Goal: Transaction & Acquisition: Purchase product/service

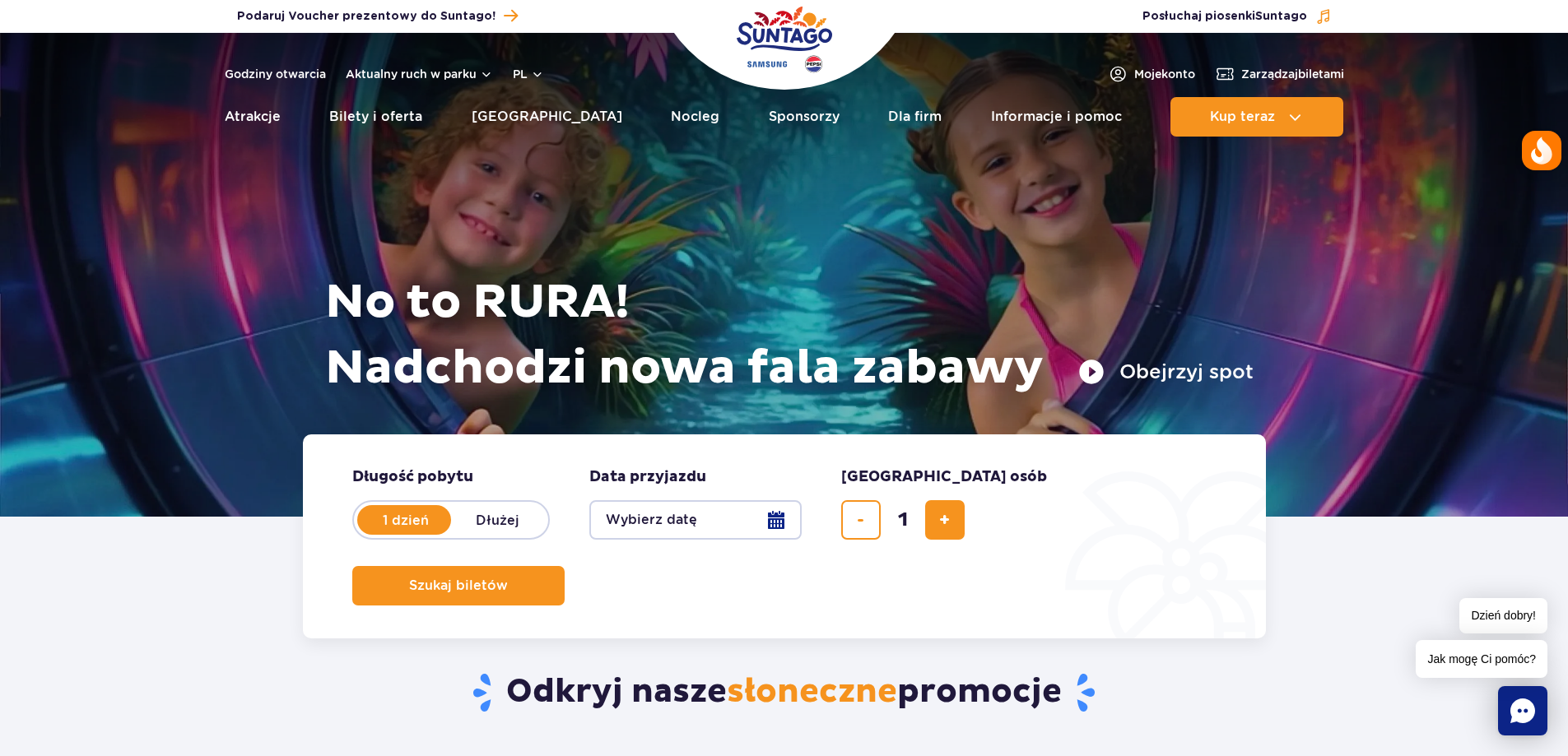
click at [664, 522] on button "Wybierz datę" at bounding box center [695, 520] width 212 height 39
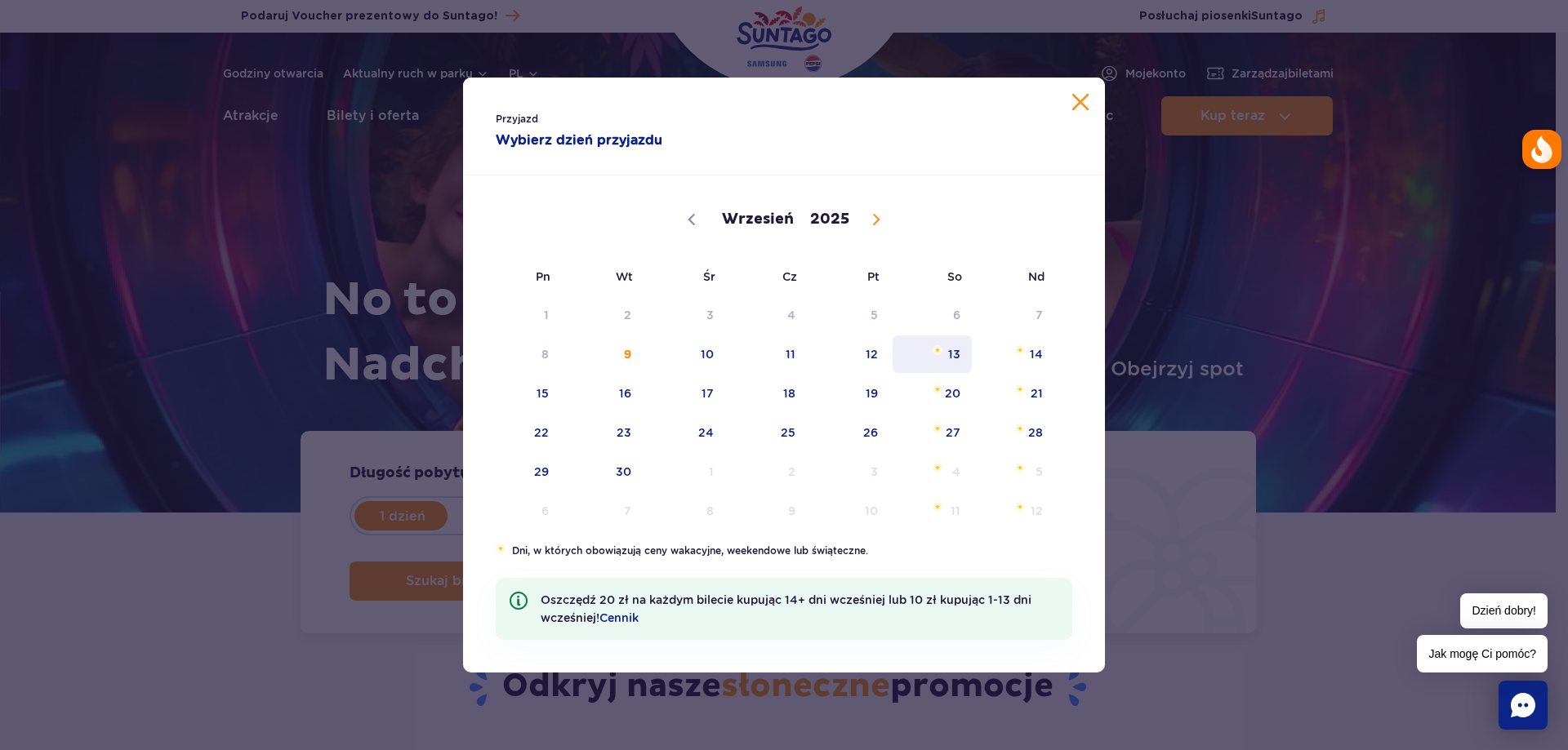
click at [947, 360] on span "13" at bounding box center [931, 354] width 82 height 37
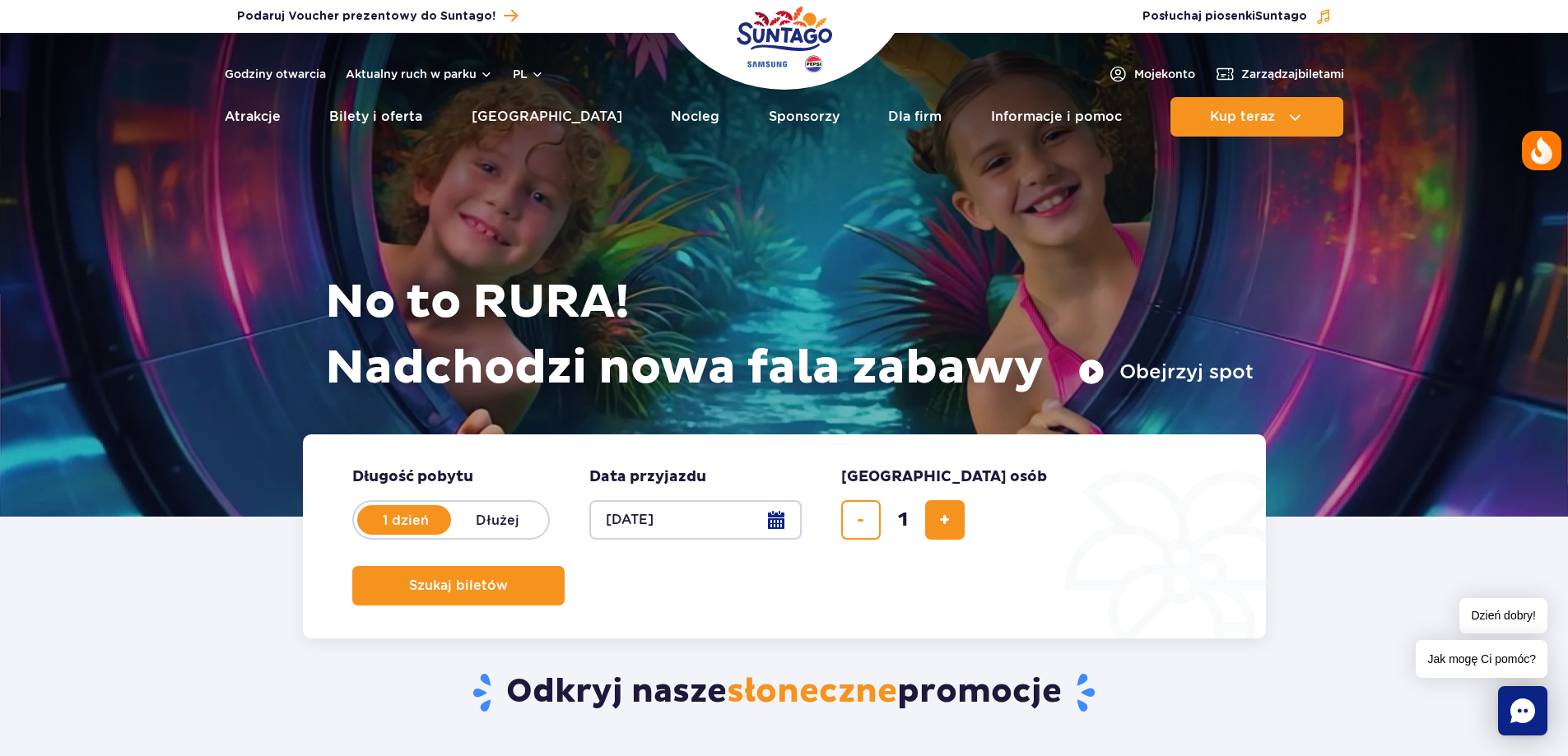
click at [692, 531] on button "[DATE]" at bounding box center [695, 520] width 212 height 39
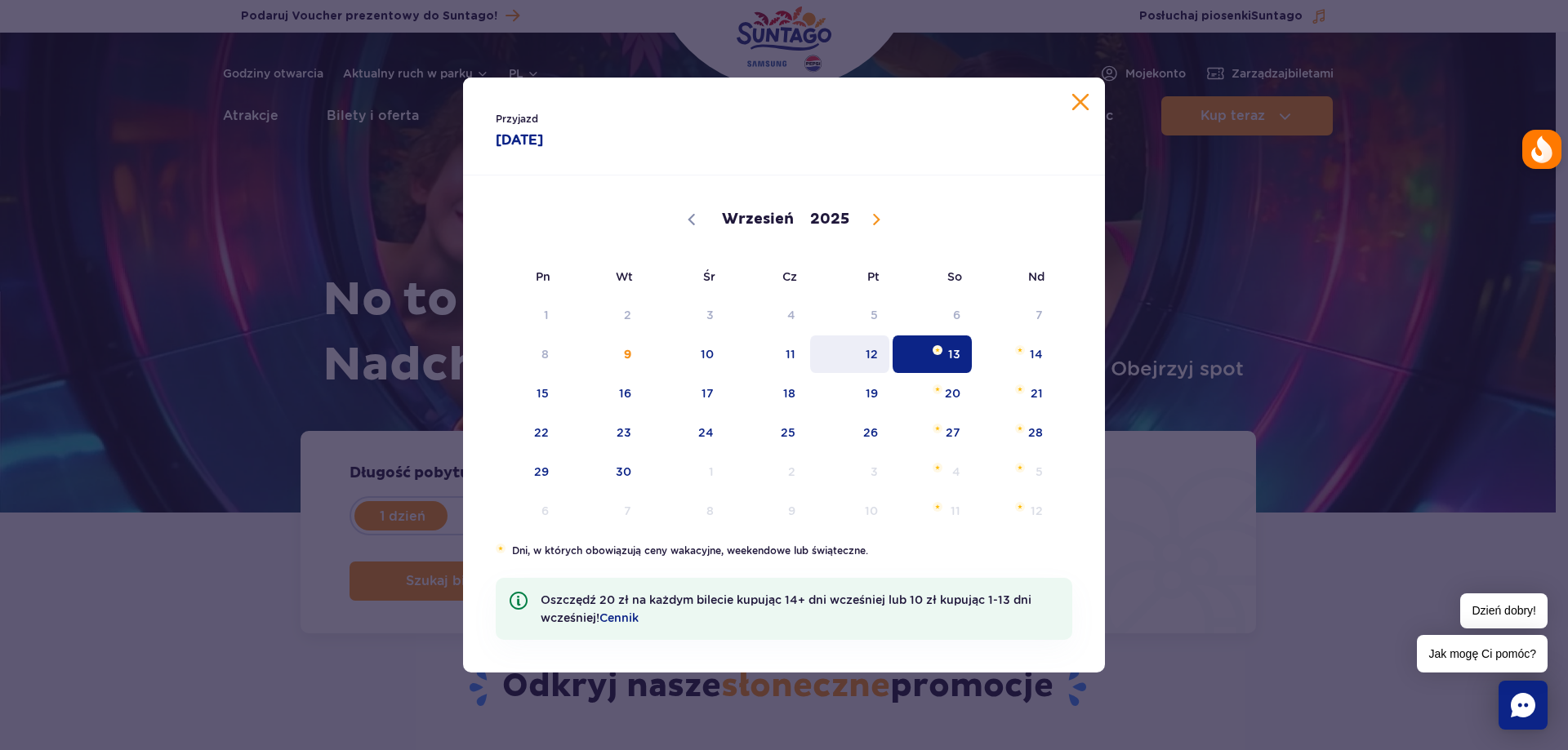
click at [872, 358] on span "12" at bounding box center [849, 354] width 82 height 37
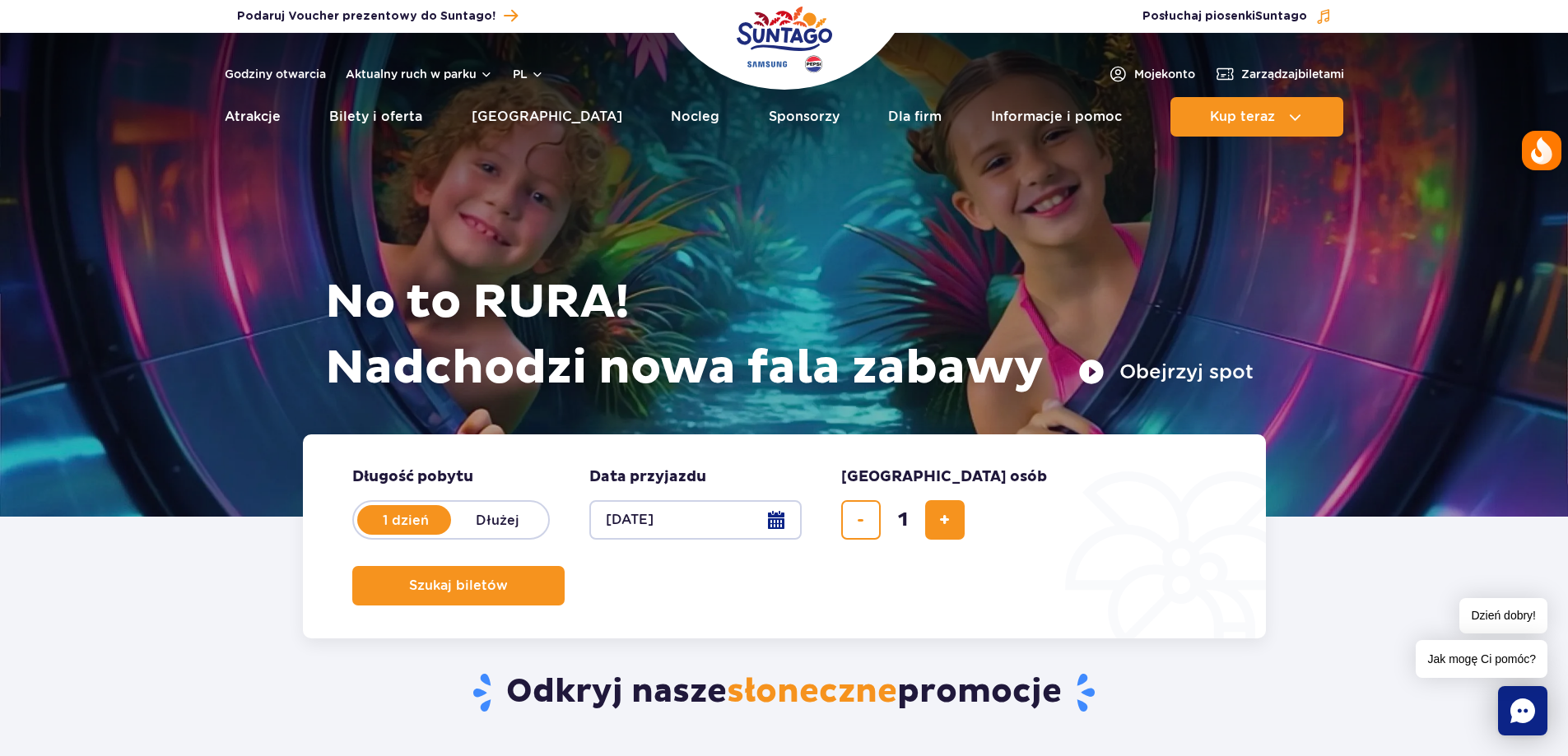
click at [671, 521] on button "[DATE]" at bounding box center [695, 520] width 212 height 39
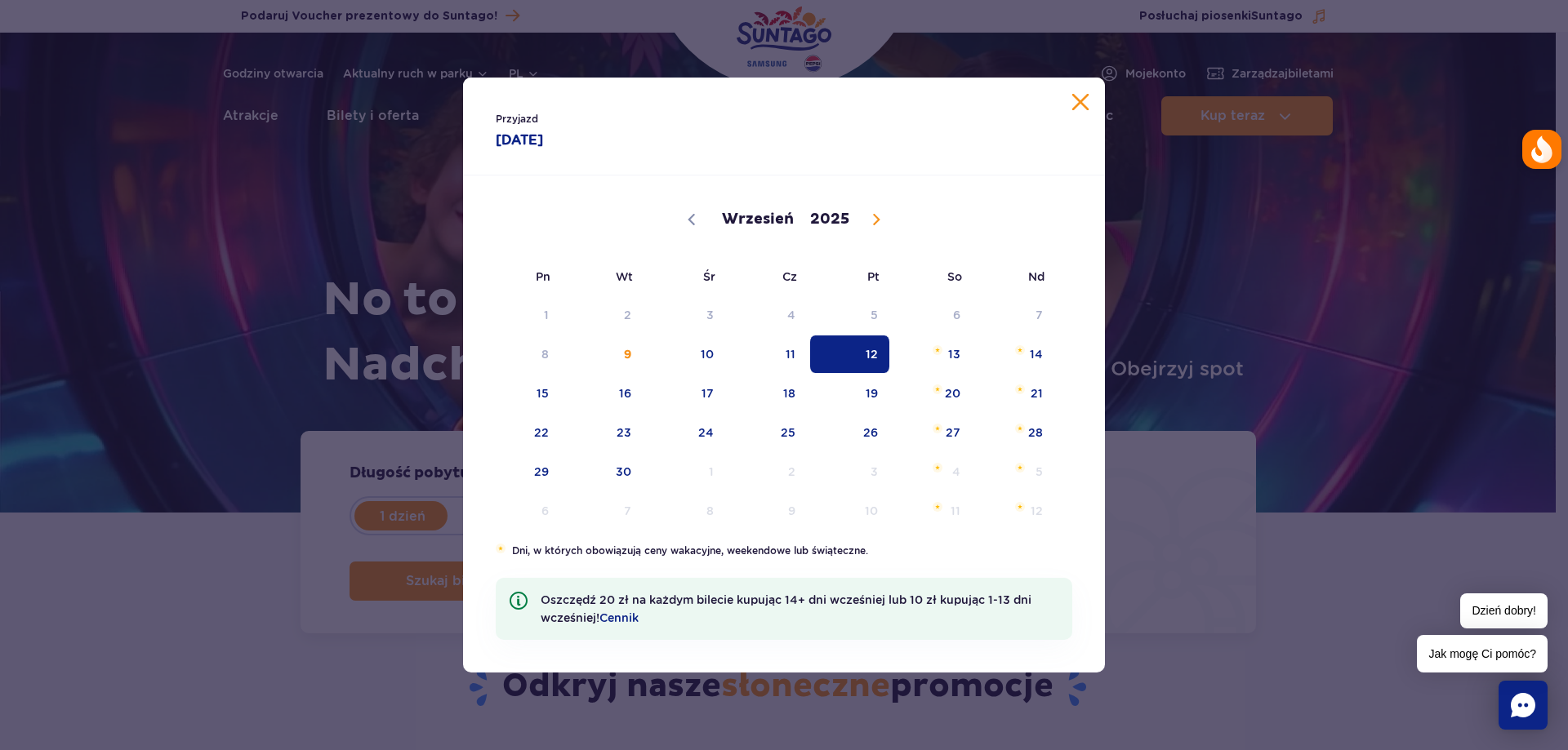
click at [371, 622] on div "Przyjazd [DATE] [DATE] Wrzesień Październik Listopad [DATE] Pn Wt Śr Cz Pt So N…" at bounding box center [784, 375] width 1568 height 750
click at [1079, 98] on button "Zamknij kalendarz" at bounding box center [1080, 102] width 17 height 17
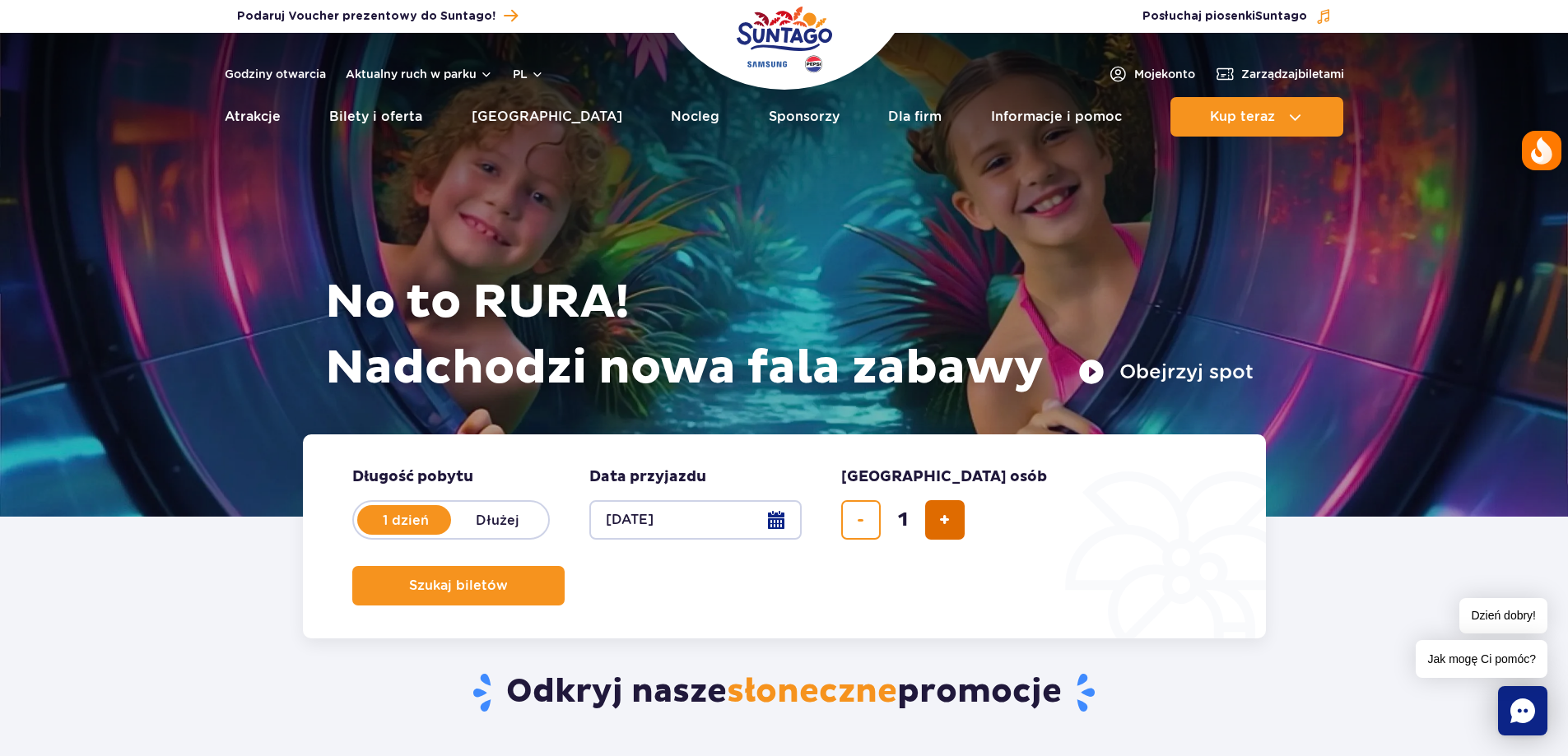
click at [948, 520] on span "dodaj bilet" at bounding box center [944, 520] width 11 height 0
type input "2"
click at [564, 566] on button "Szukaj biletów" at bounding box center [458, 585] width 212 height 39
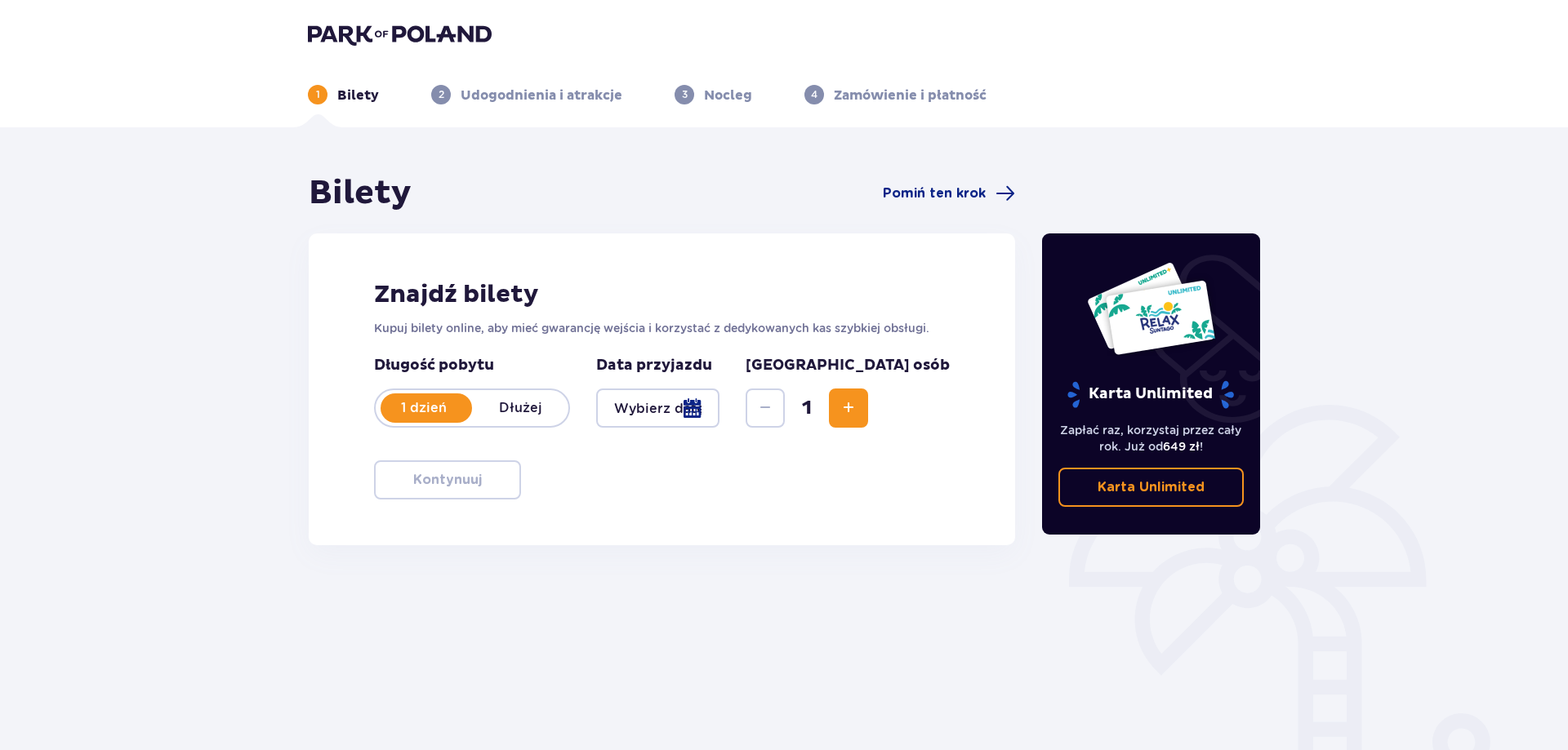
type input "[DATE]"
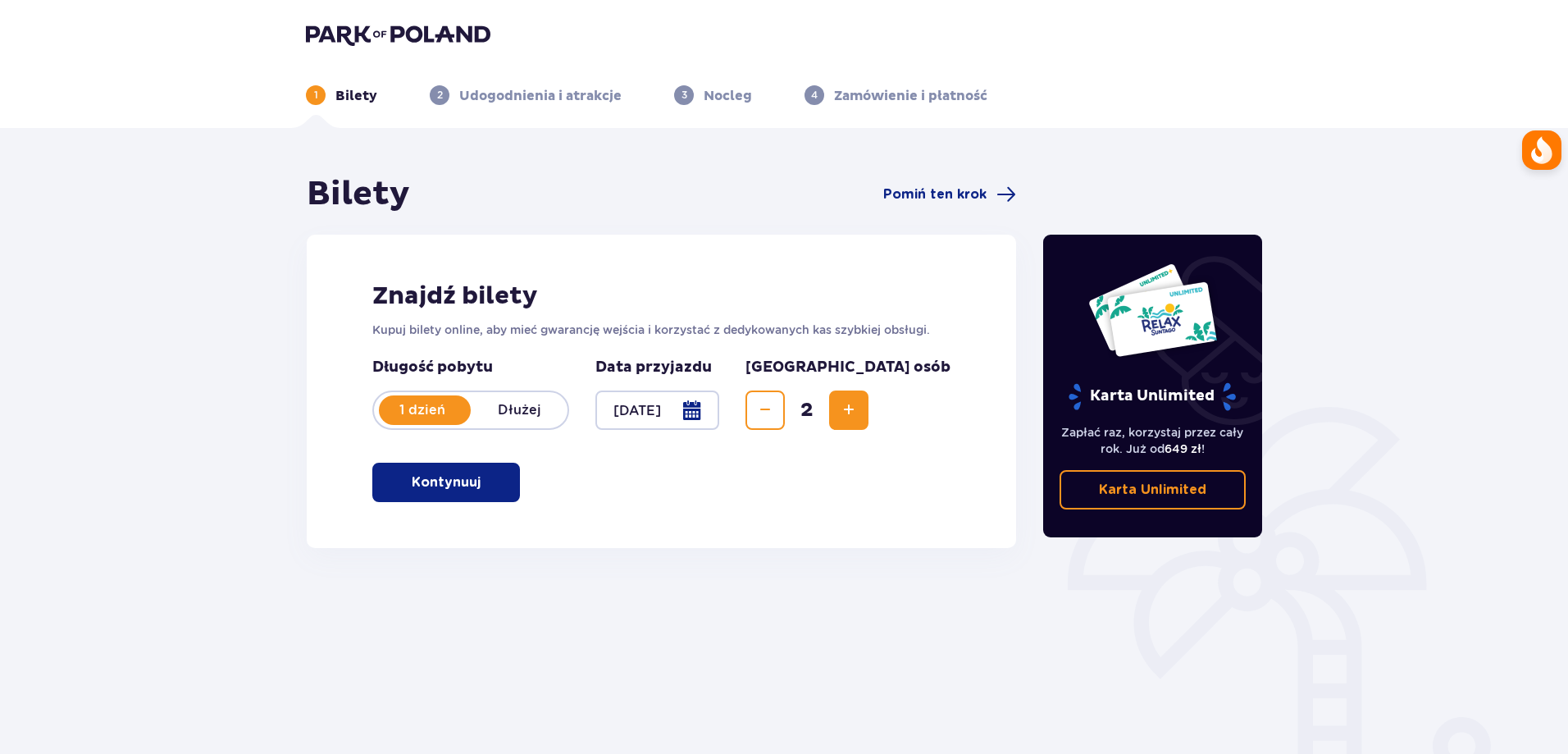
drag, startPoint x: 431, startPoint y: 482, endPoint x: 446, endPoint y: 482, distance: 15.0
click at [430, 482] on p "Kontynuuj" at bounding box center [446, 482] width 69 height 18
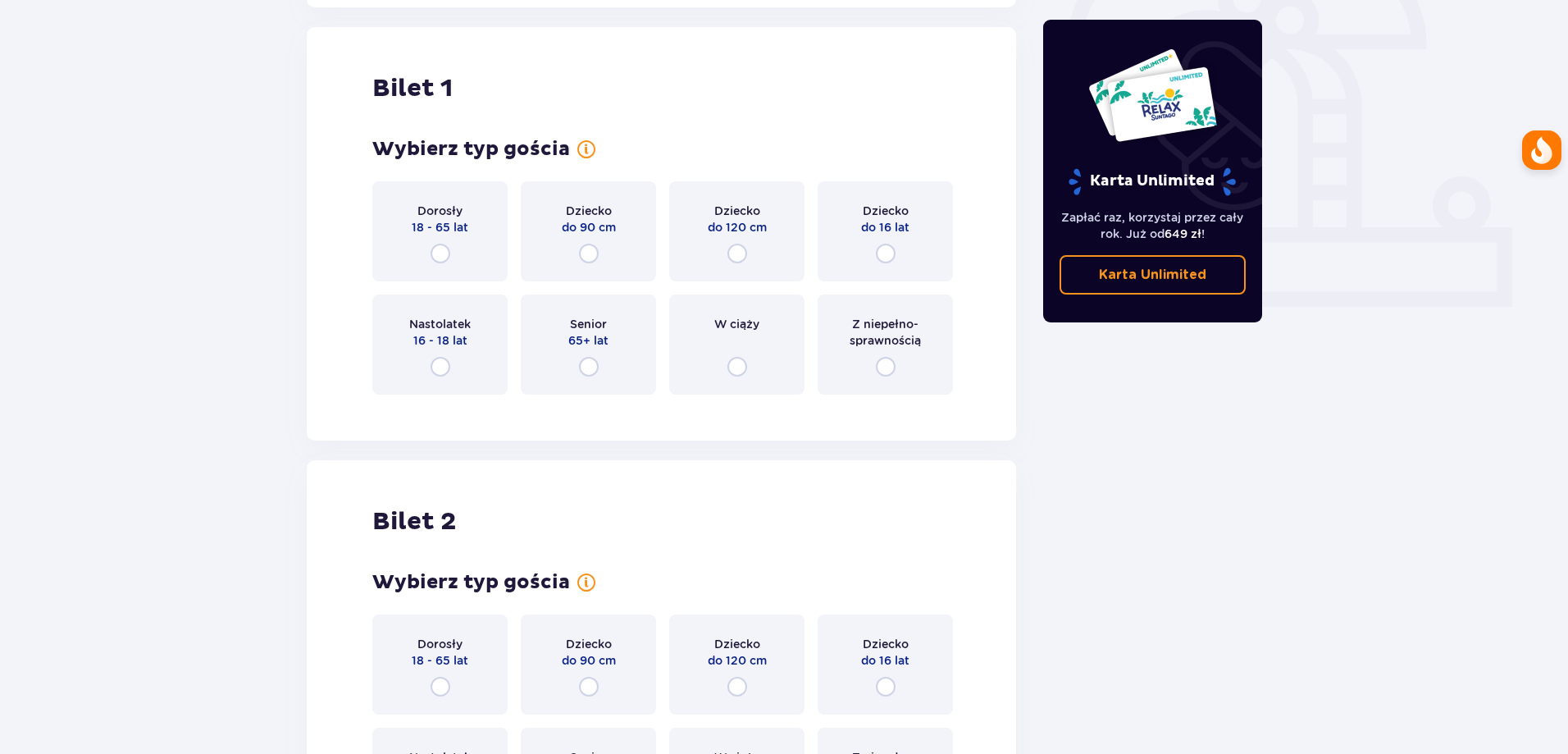
scroll to position [548, 0]
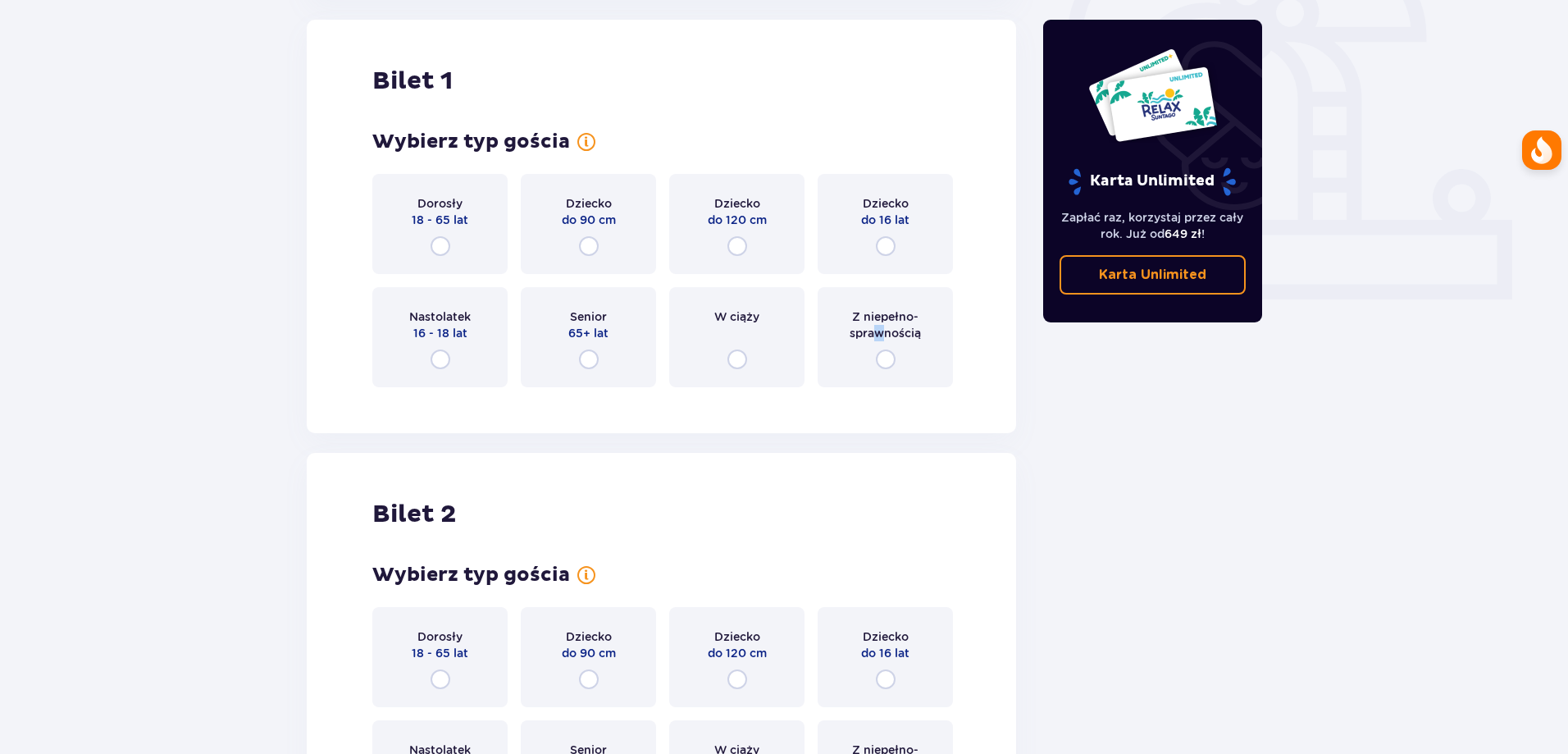
drag, startPoint x: 879, startPoint y: 337, endPoint x: 899, endPoint y: 306, distance: 36.9
click at [879, 337] on p "Z niepełno­sprawnością" at bounding box center [884, 324] width 106 height 32
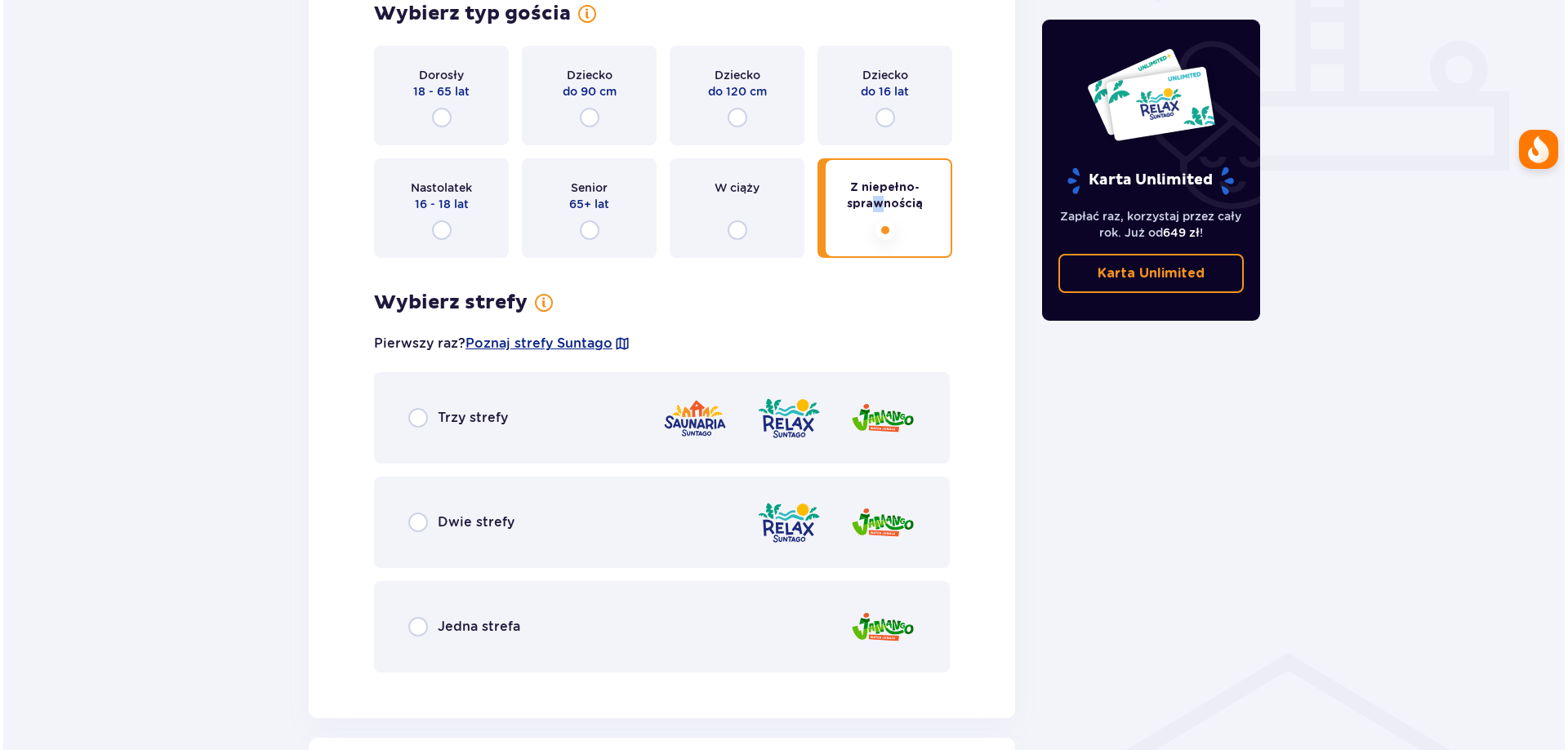
scroll to position [617, 0]
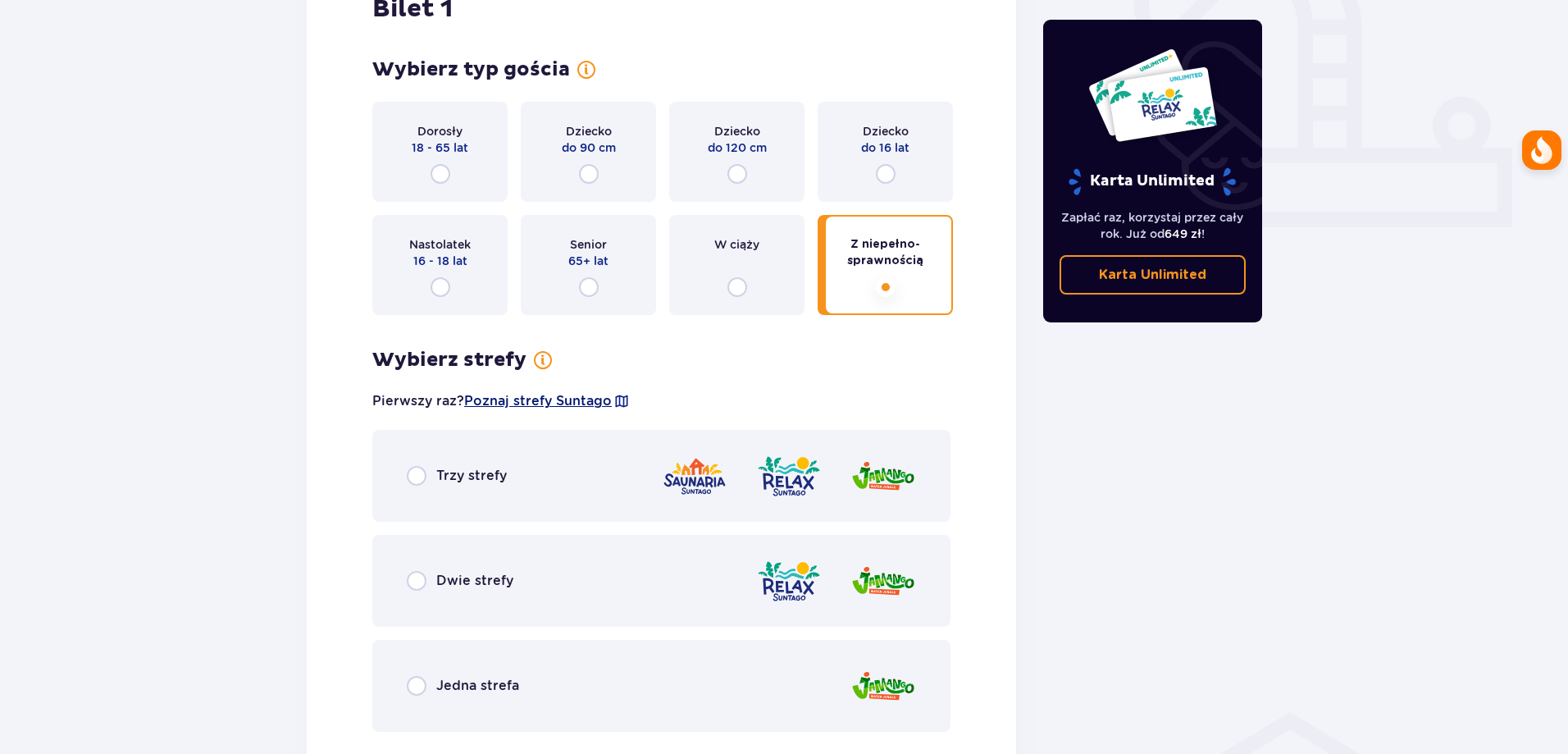
click at [471, 410] on span "Poznaj strefy Suntago" at bounding box center [537, 402] width 147 height 18
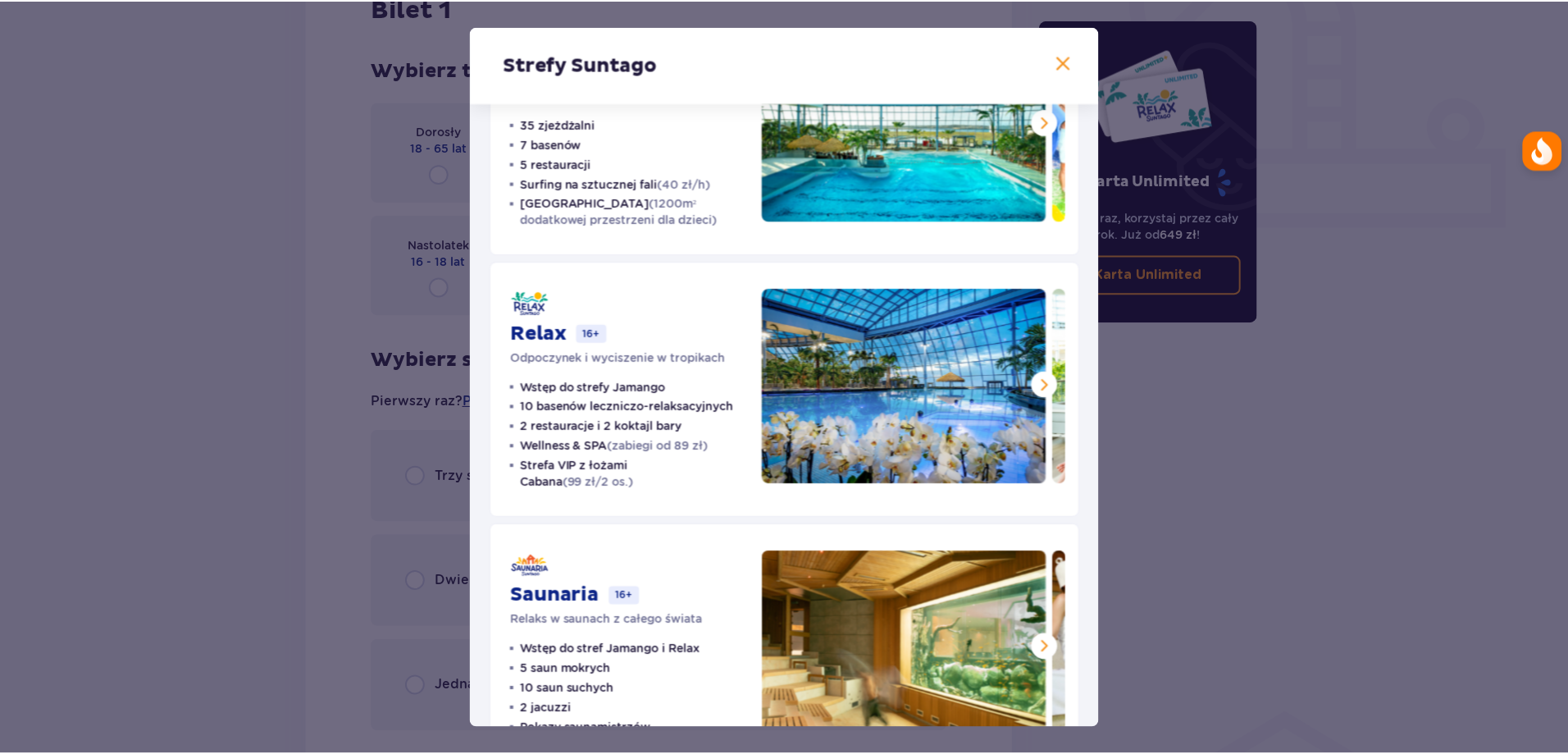
scroll to position [164, 0]
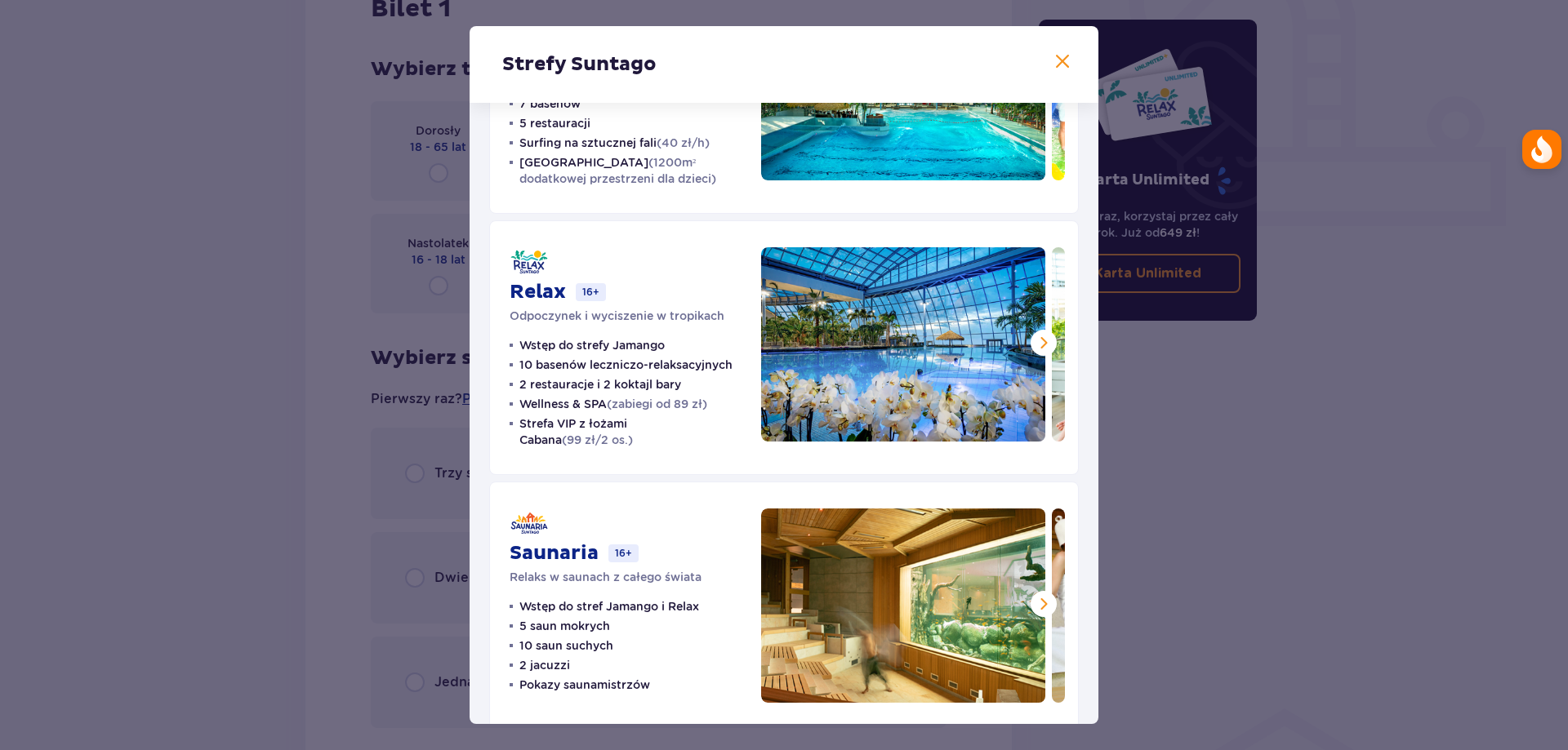
click at [281, 537] on div "Strefy Suntago Jamango Wodna rozrywka dla całej rodziny 35 zjeżdżalni 7 basenów…" at bounding box center [784, 375] width 1568 height 750
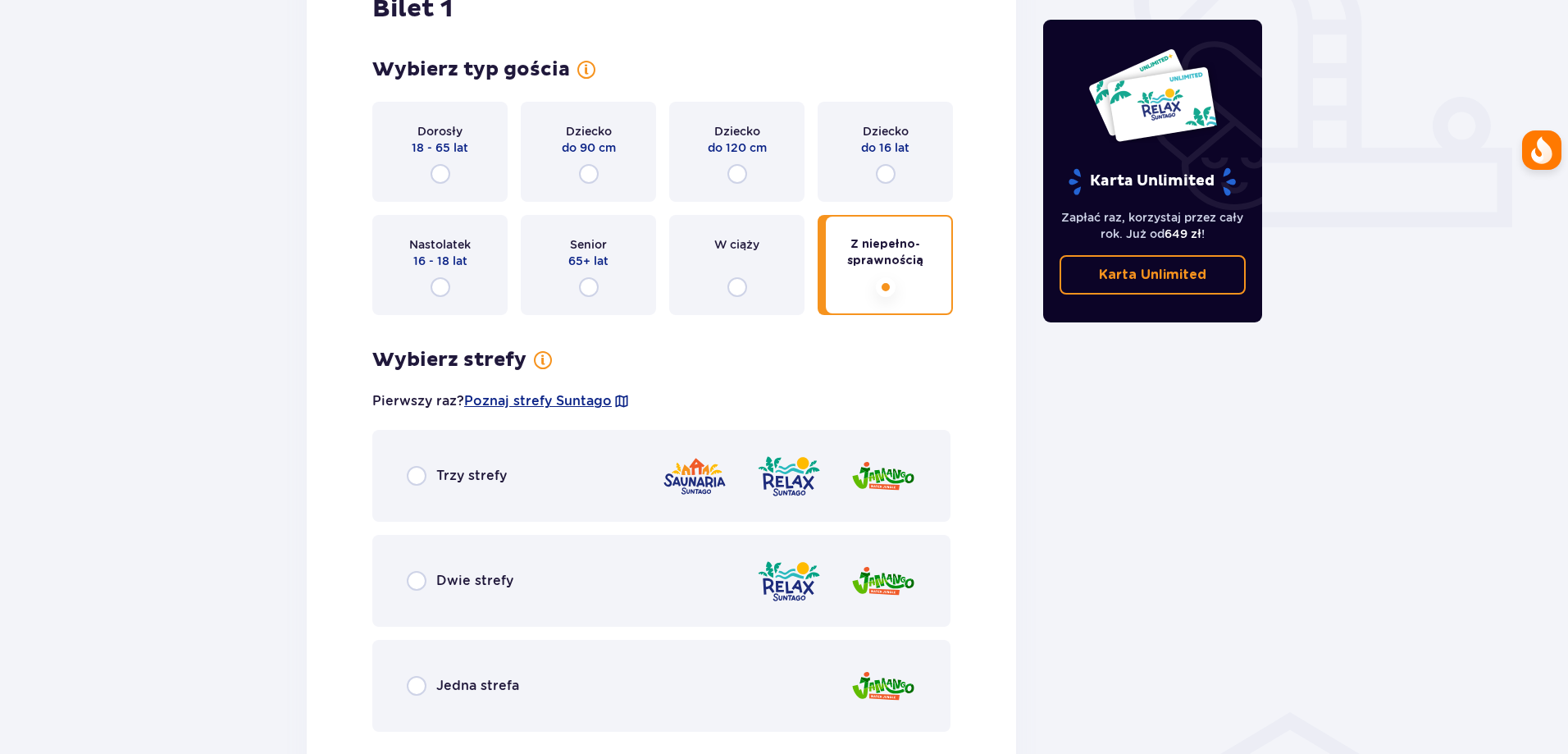
click at [876, 292] on input "radio" at bounding box center [886, 287] width 20 height 20
radio input "true"
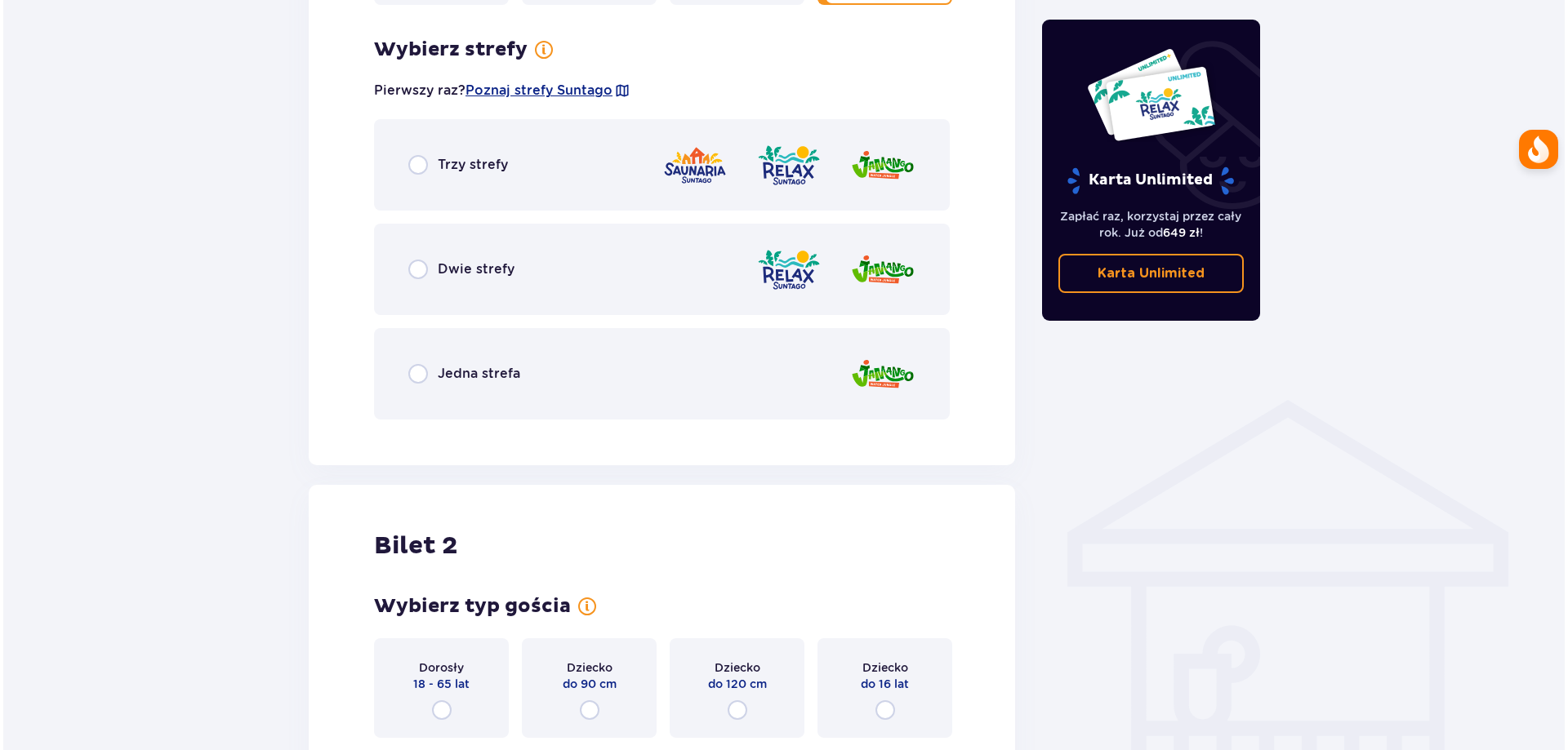
scroll to position [943, 0]
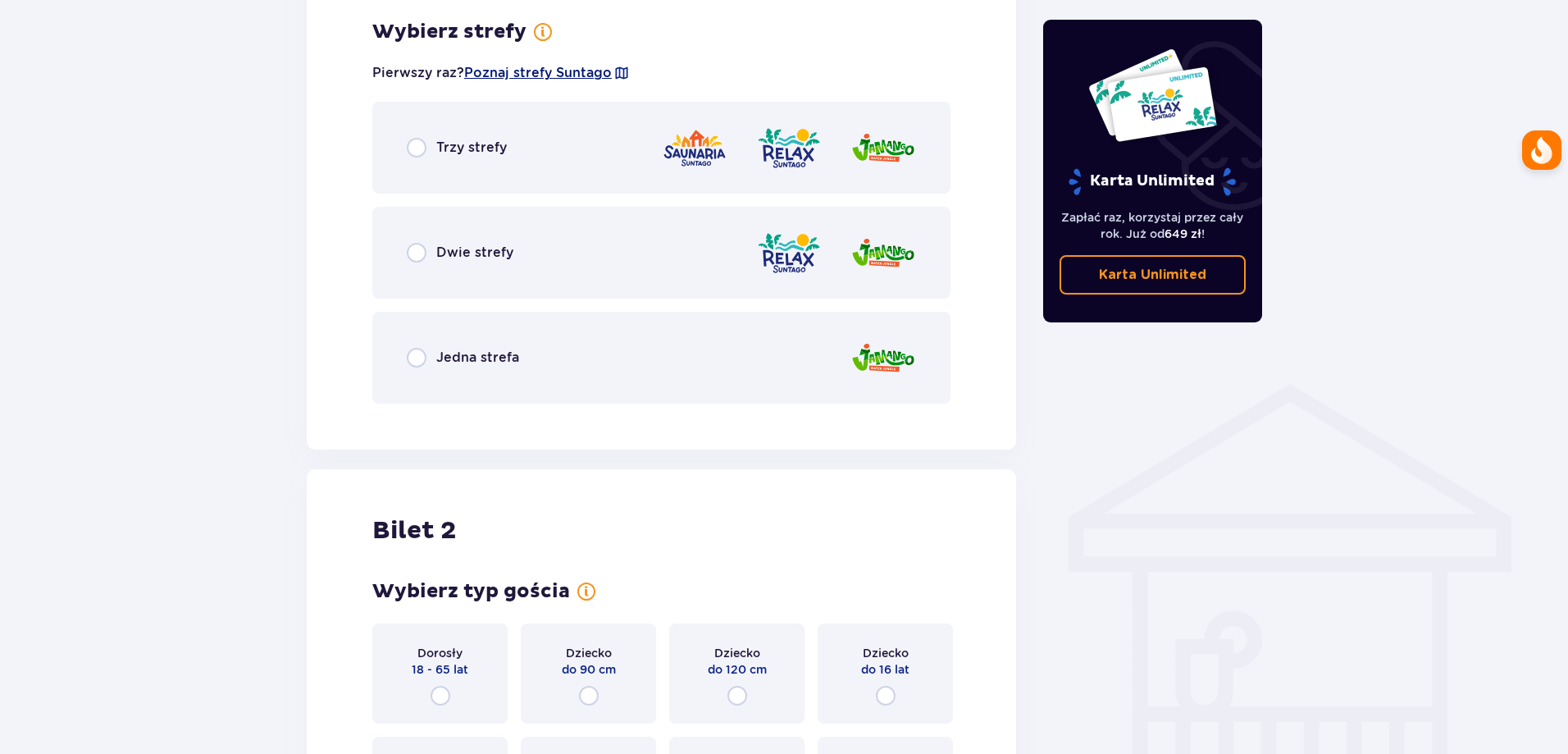
click at [507, 76] on span "Poznaj strefy Suntago" at bounding box center [537, 73] width 147 height 18
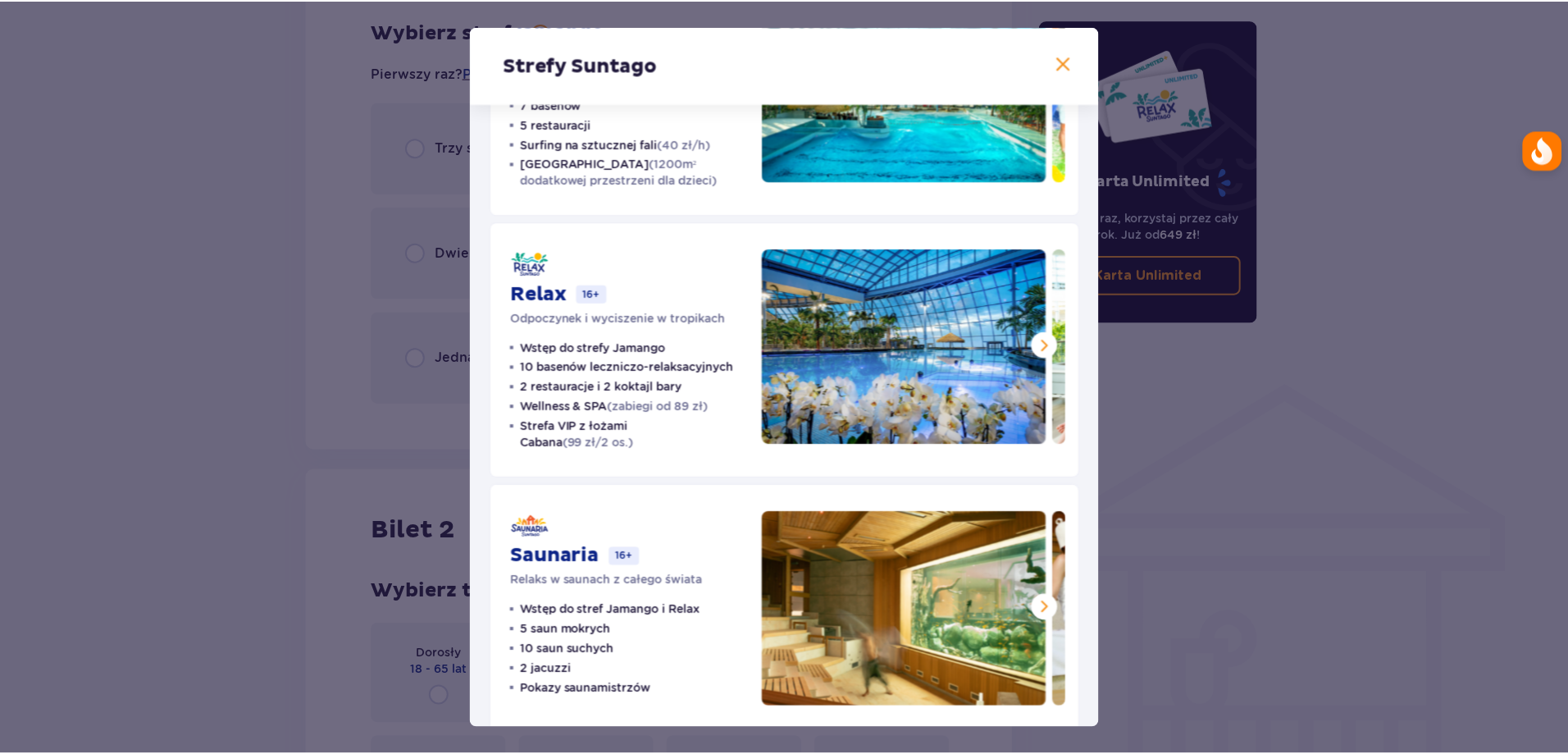
scroll to position [189, 0]
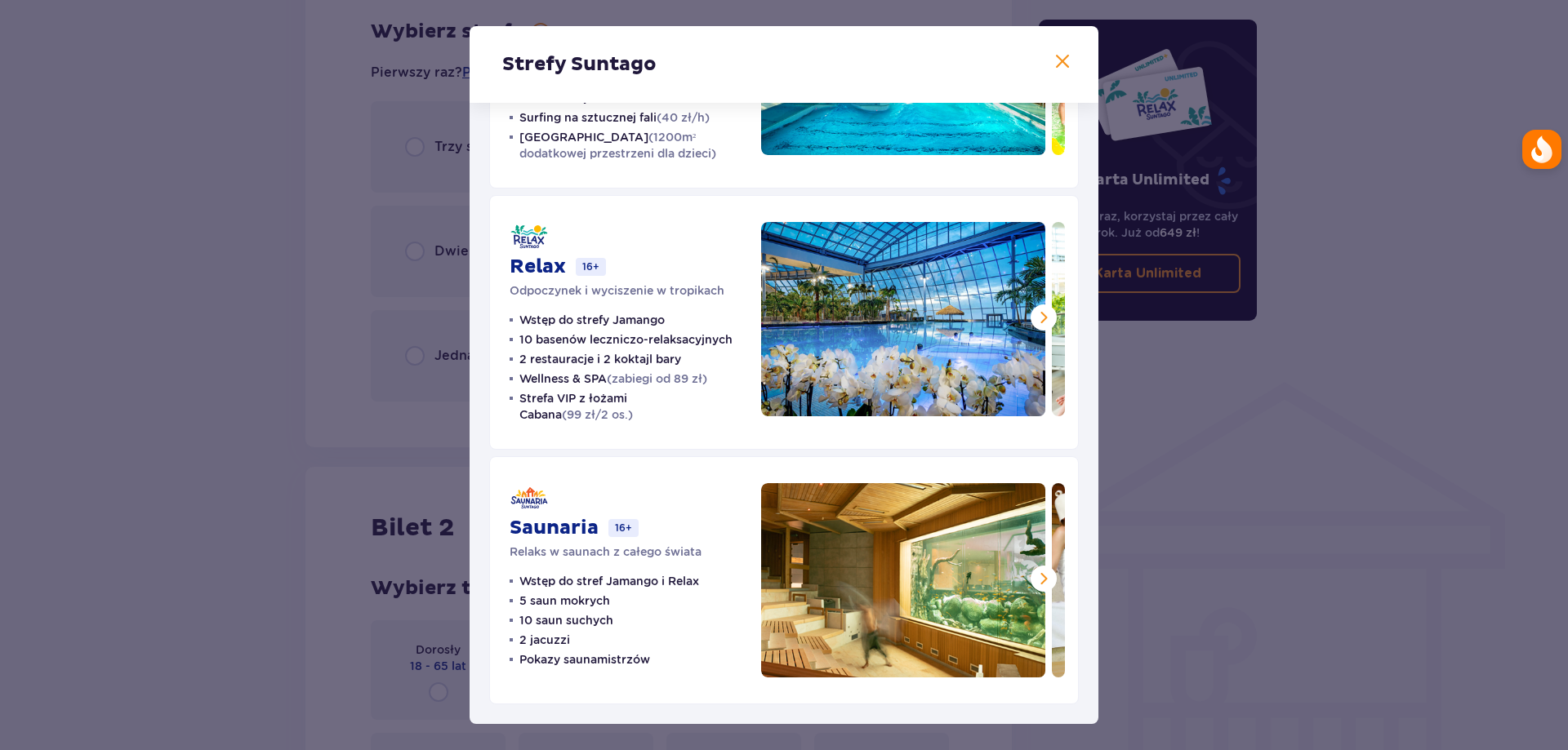
click at [358, 576] on div "Strefy Suntago Jamango Wodna rozrywka dla całej rodziny 35 zjeżdżalni 7 basenów…" at bounding box center [784, 375] width 1568 height 750
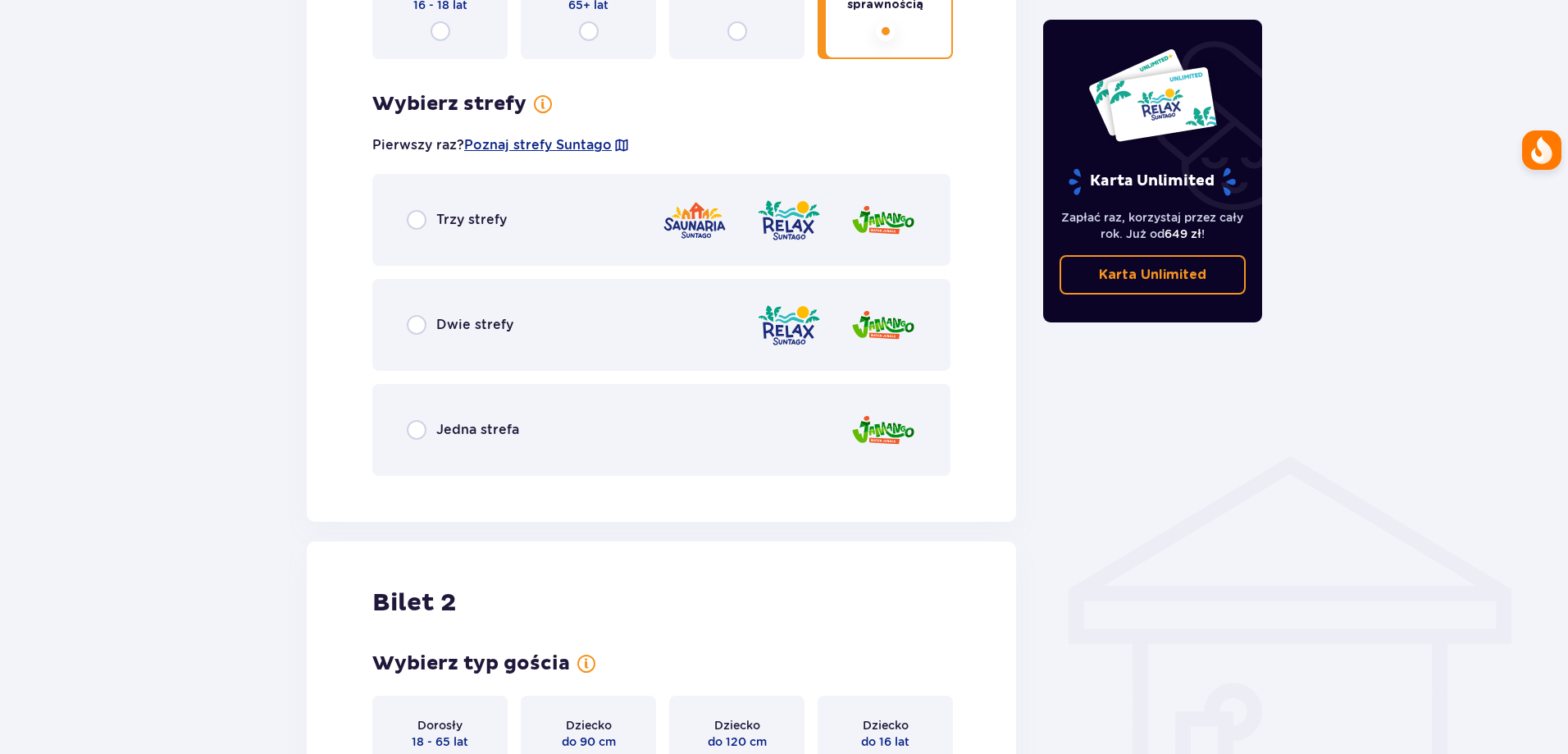
scroll to position [866, 0]
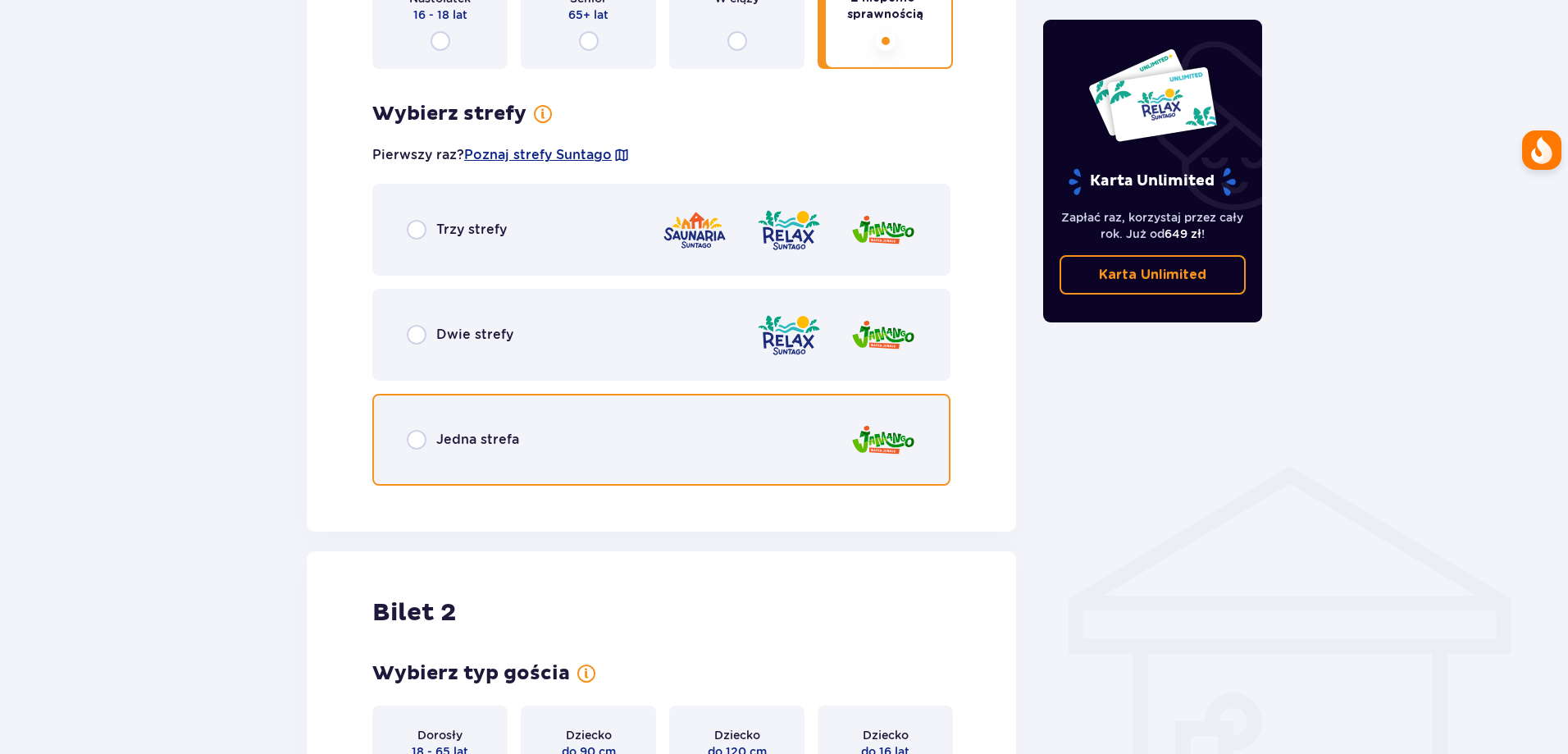
click at [416, 450] on input "radio" at bounding box center [416, 440] width 20 height 20
radio input "true"
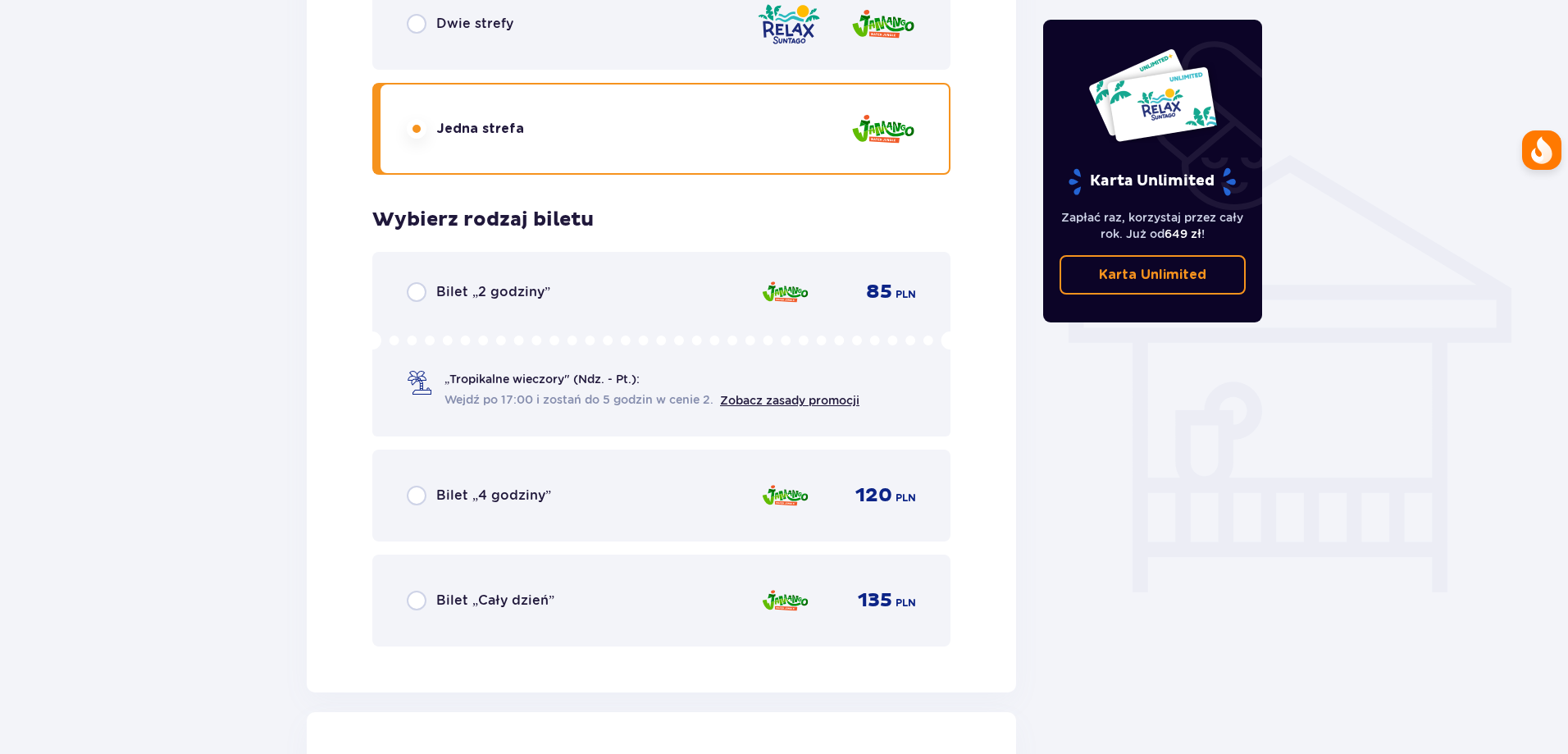
scroll to position [1119, 0]
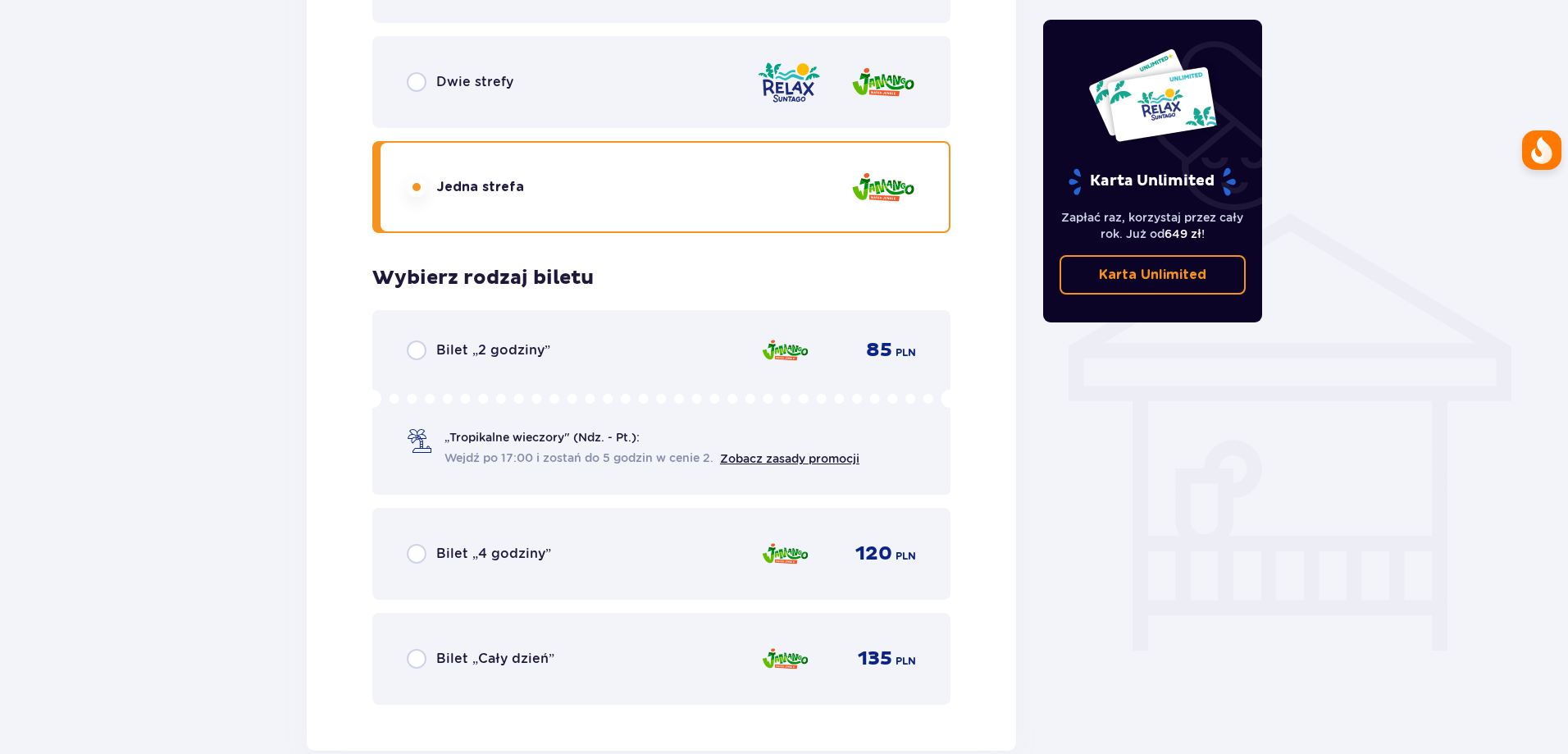
click at [412, 648] on div "Bilet „Cały dzień” 135 PLN" at bounding box center [660, 658] width 509 height 34
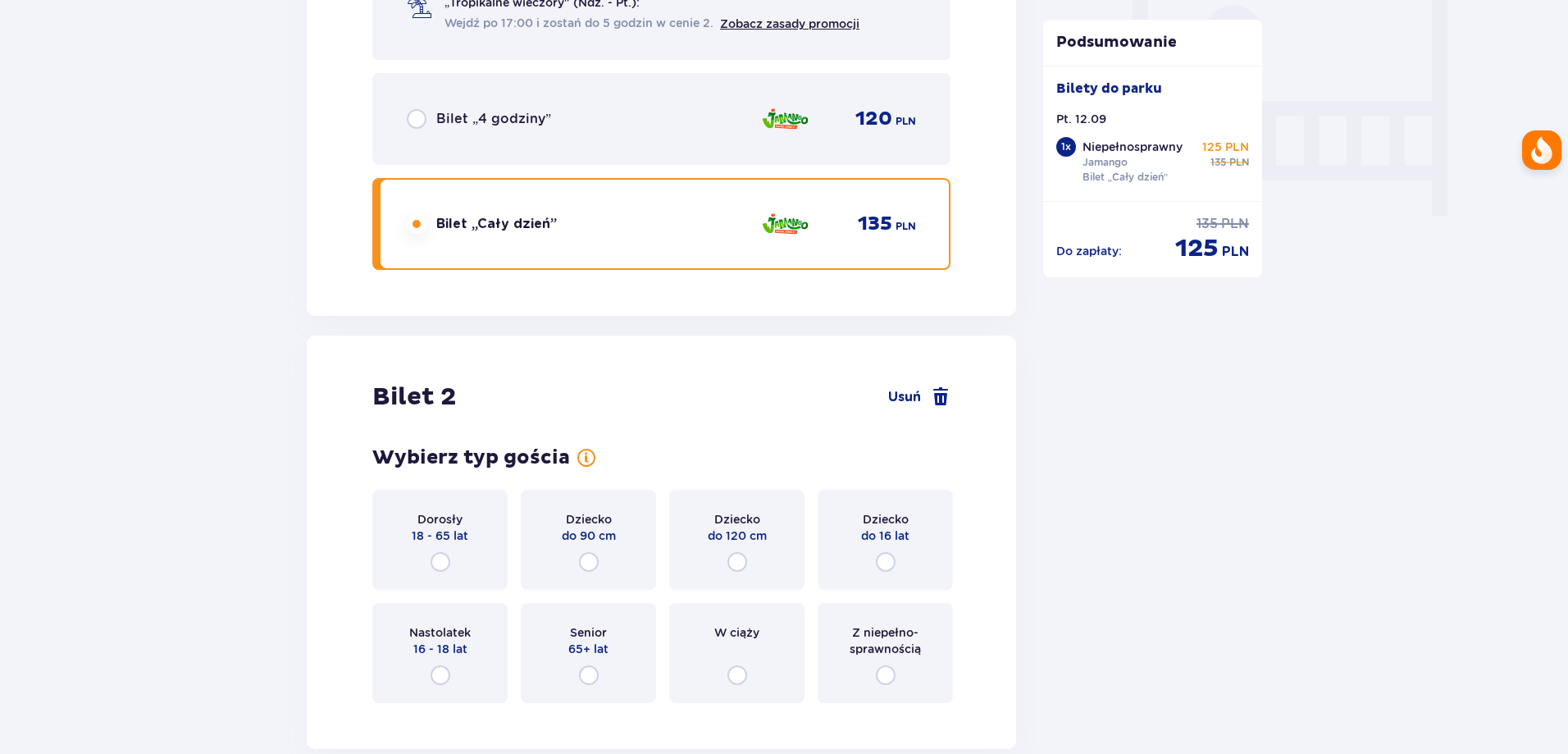
scroll to position [1562, 0]
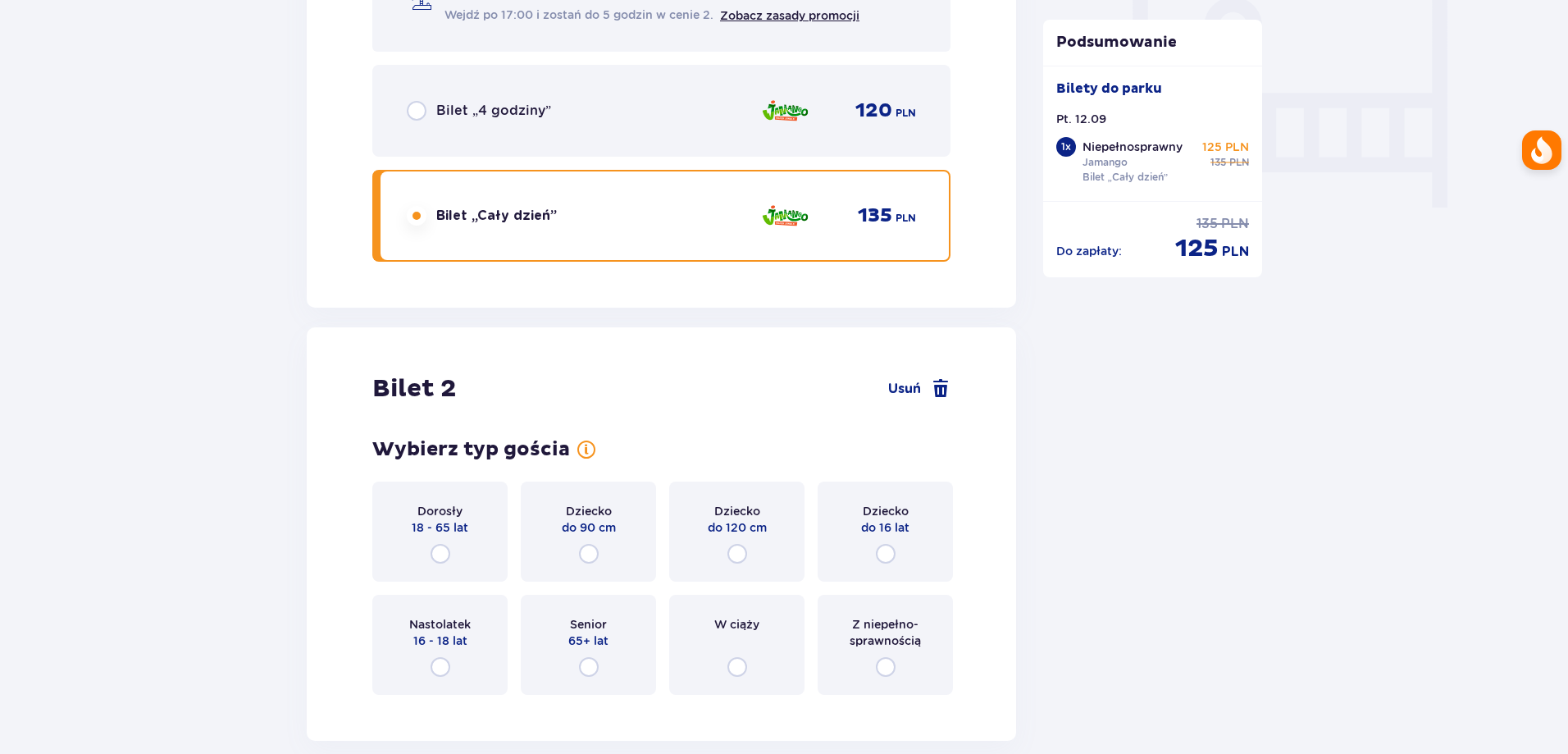
click at [420, 547] on div "Dorosły 18 - 65 lat" at bounding box center [440, 532] width 135 height 100
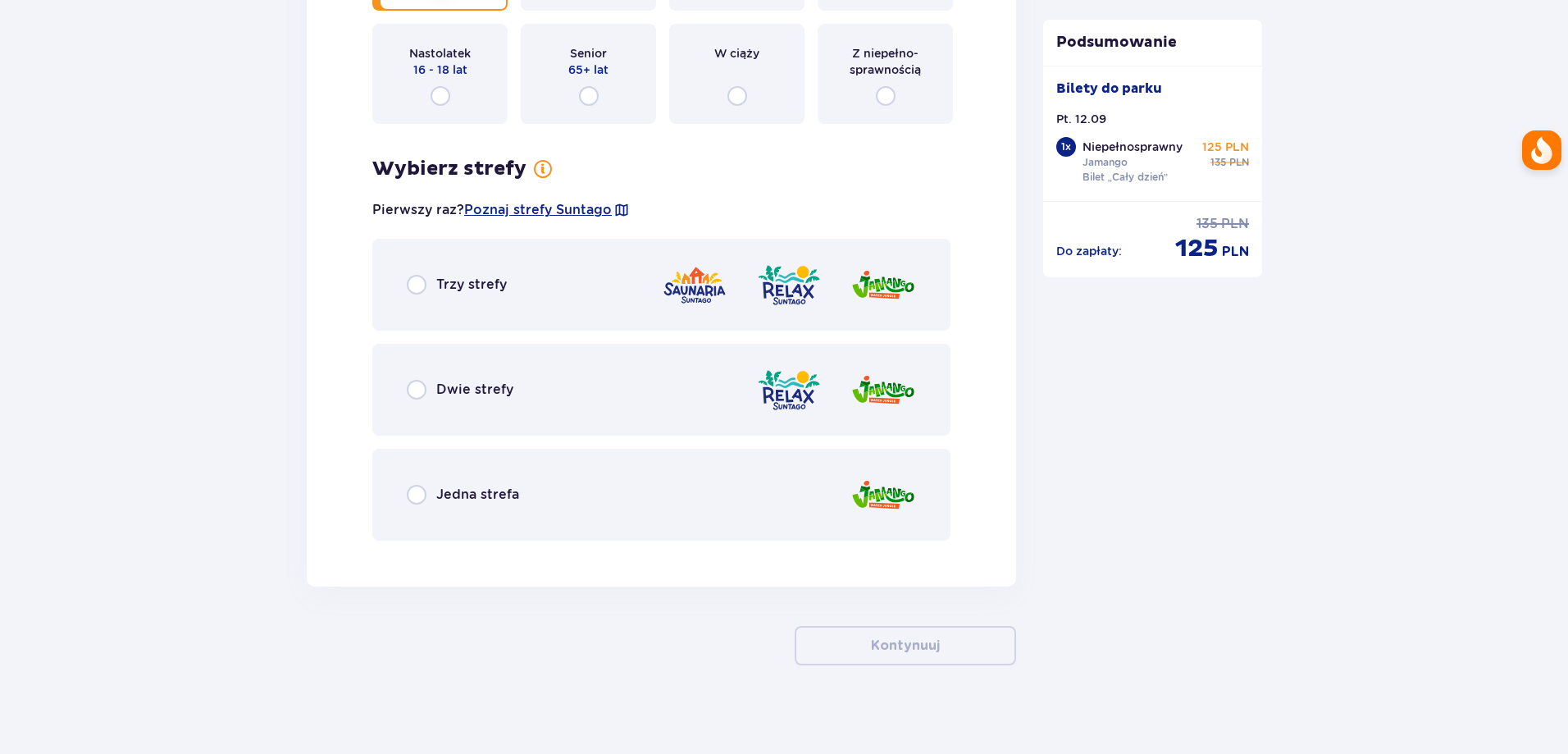
scroll to position [2143, 0]
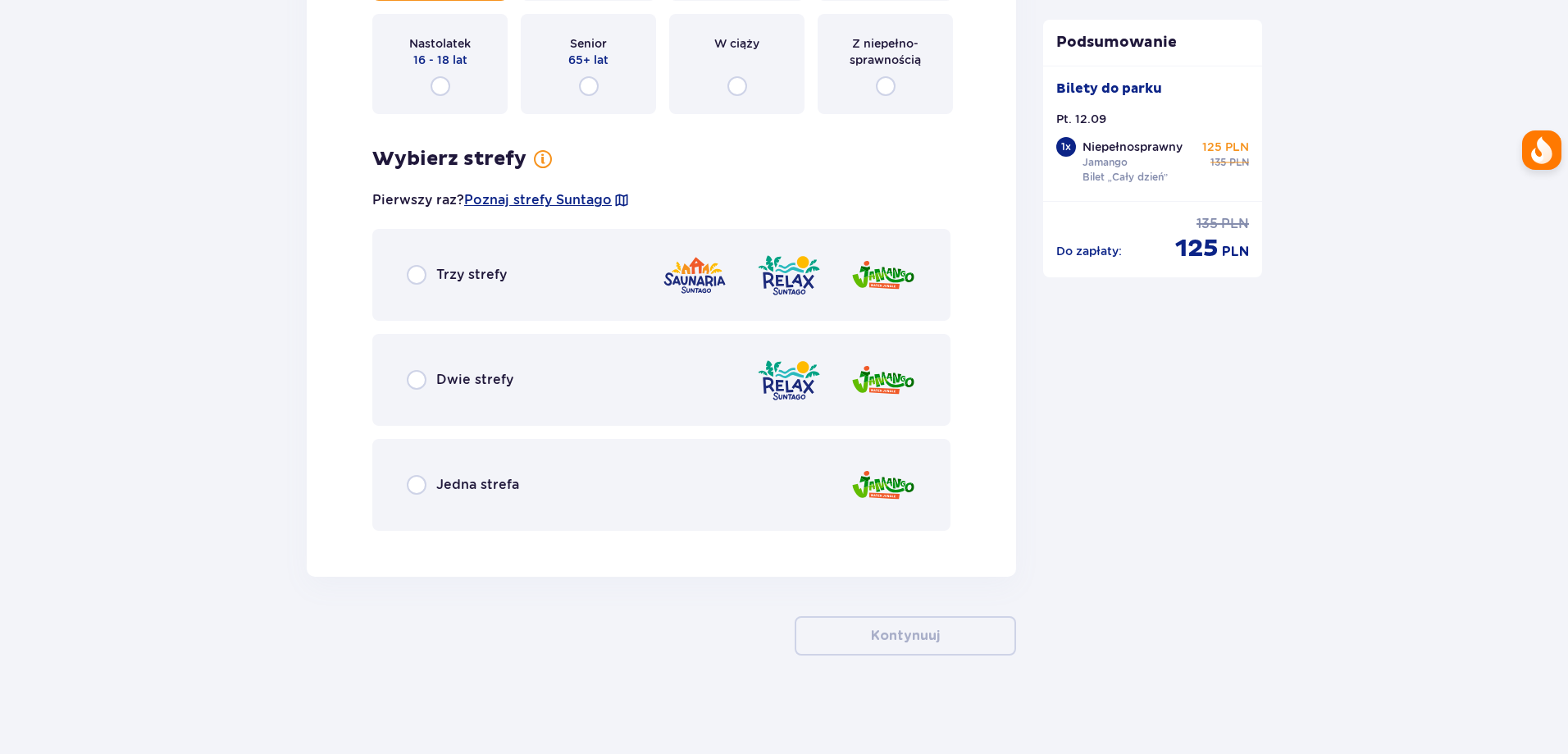
click at [420, 470] on div "Jedna strefa" at bounding box center [661, 485] width 578 height 92
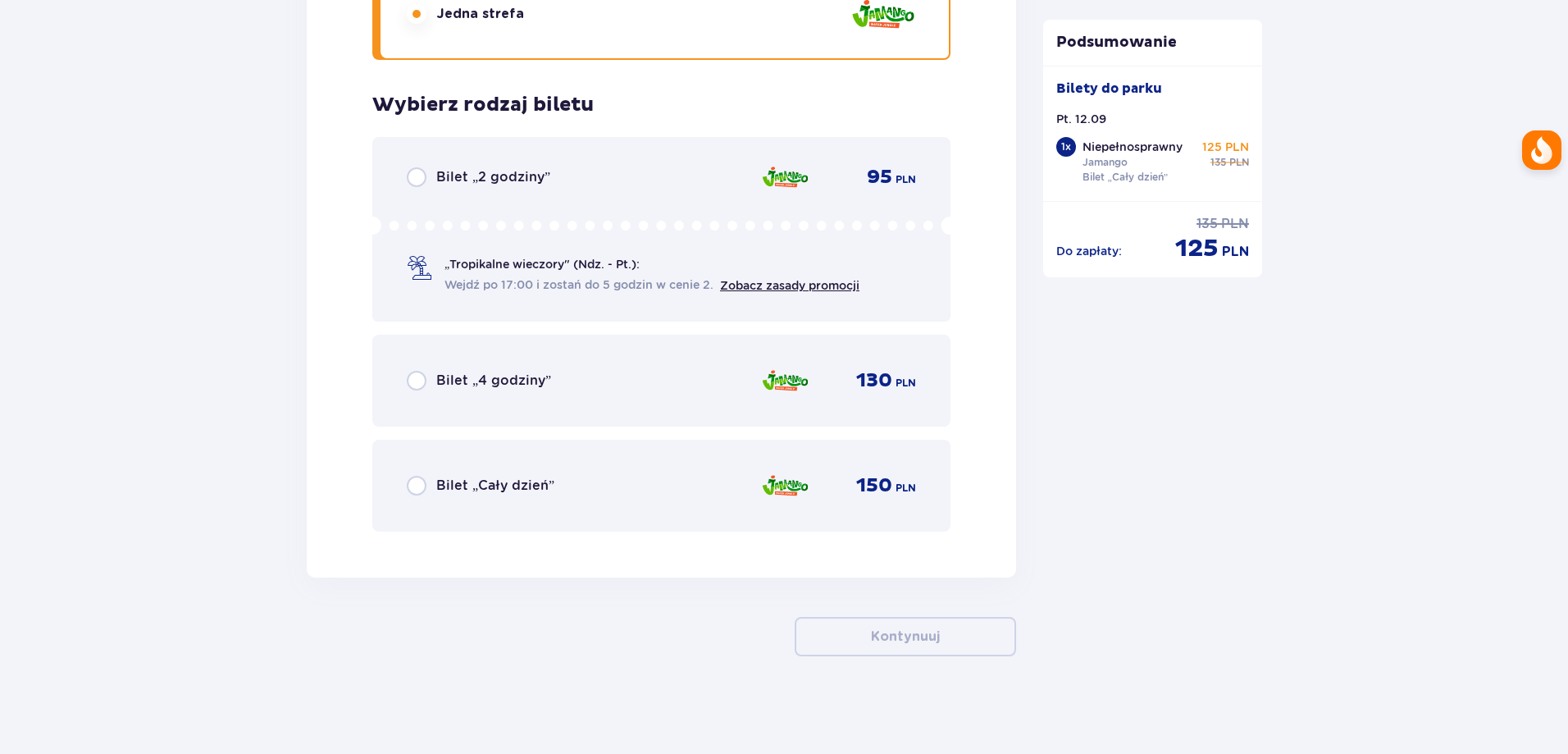
scroll to position [2614, 0]
click at [605, 483] on div "Bilet „Cały dzień” 150 PLN" at bounding box center [660, 484] width 509 height 34
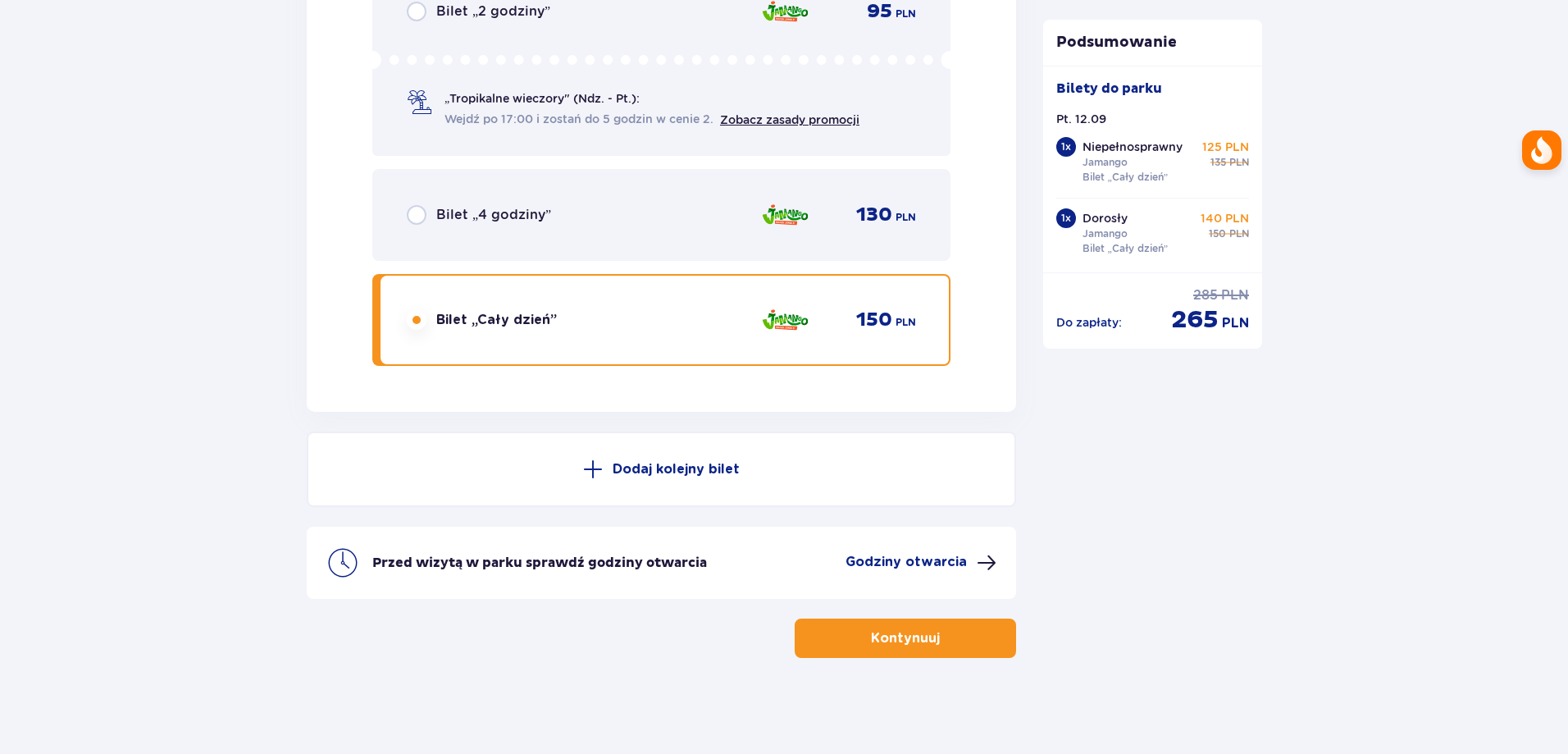
scroll to position [2782, 0]
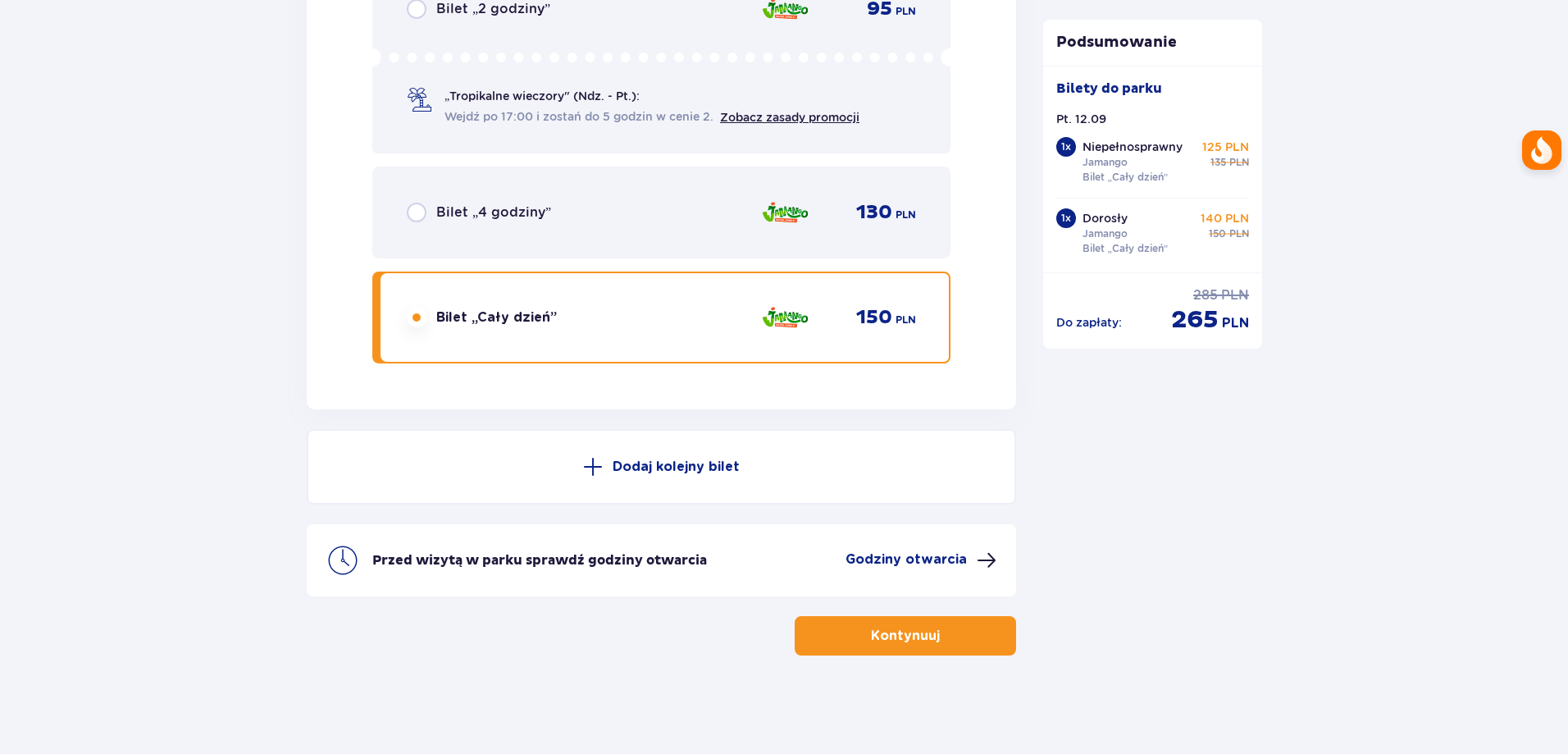
click at [843, 635] on button "Kontynuuj" at bounding box center [905, 635] width 222 height 39
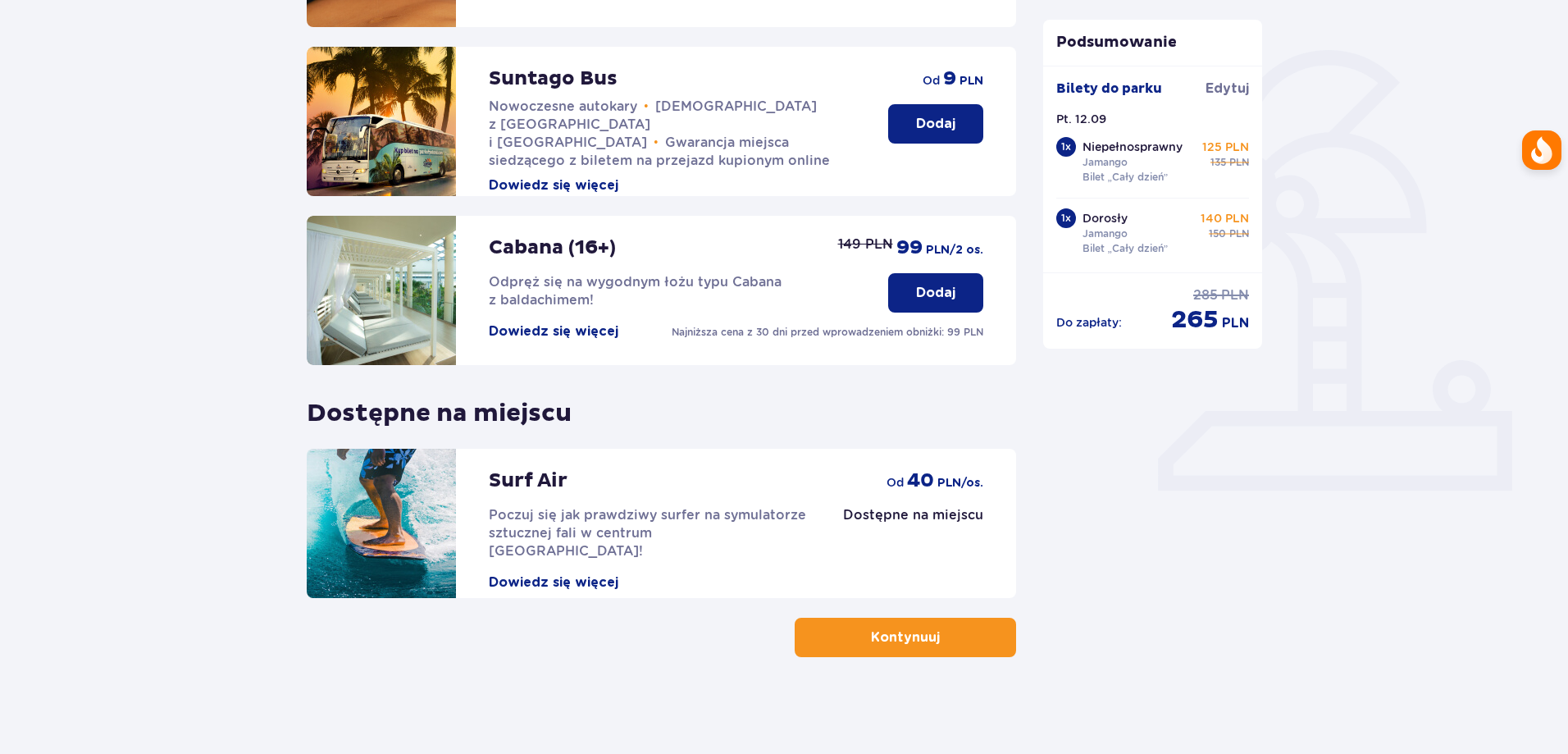
scroll to position [358, 0]
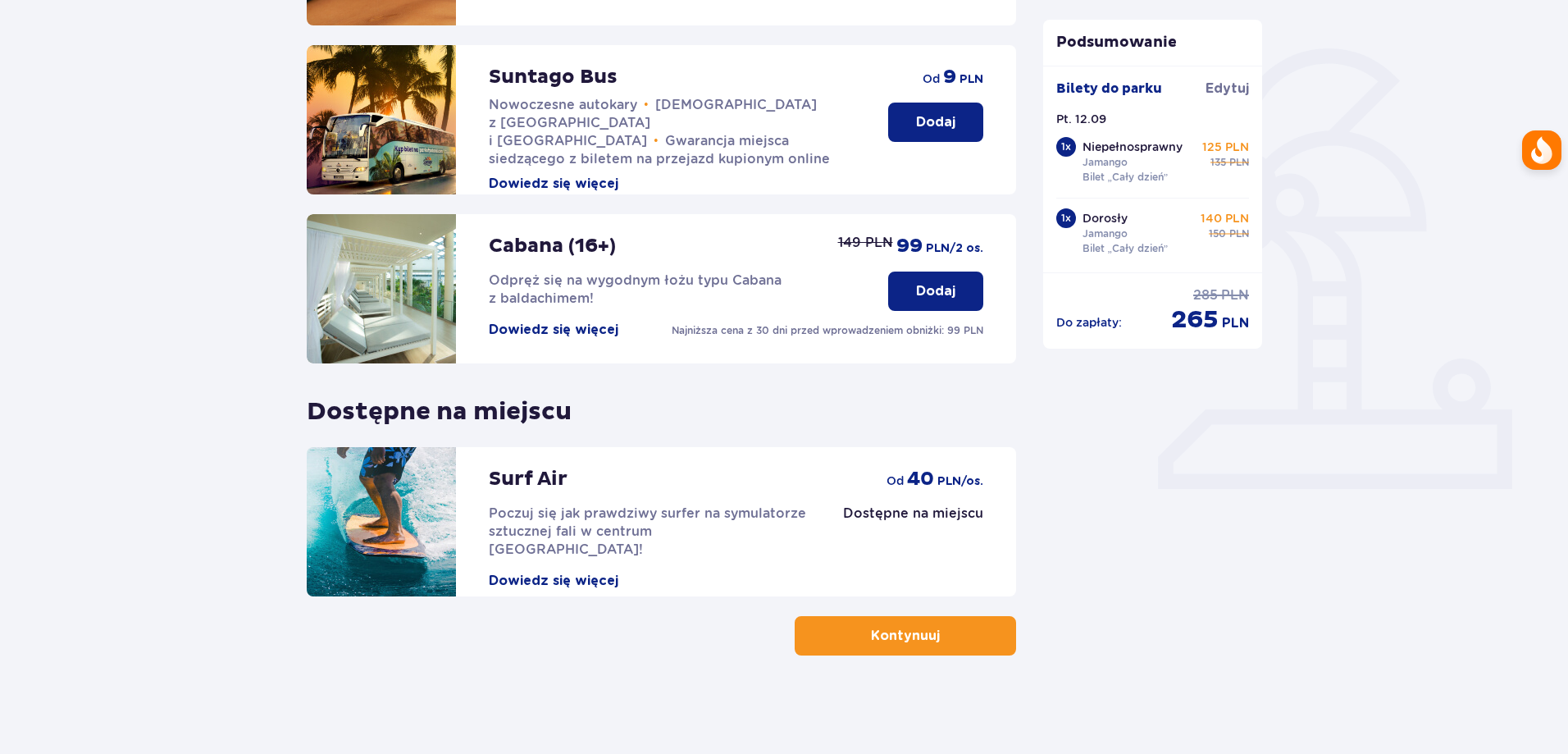
click at [879, 620] on button "Kontynuuj" at bounding box center [905, 635] width 222 height 39
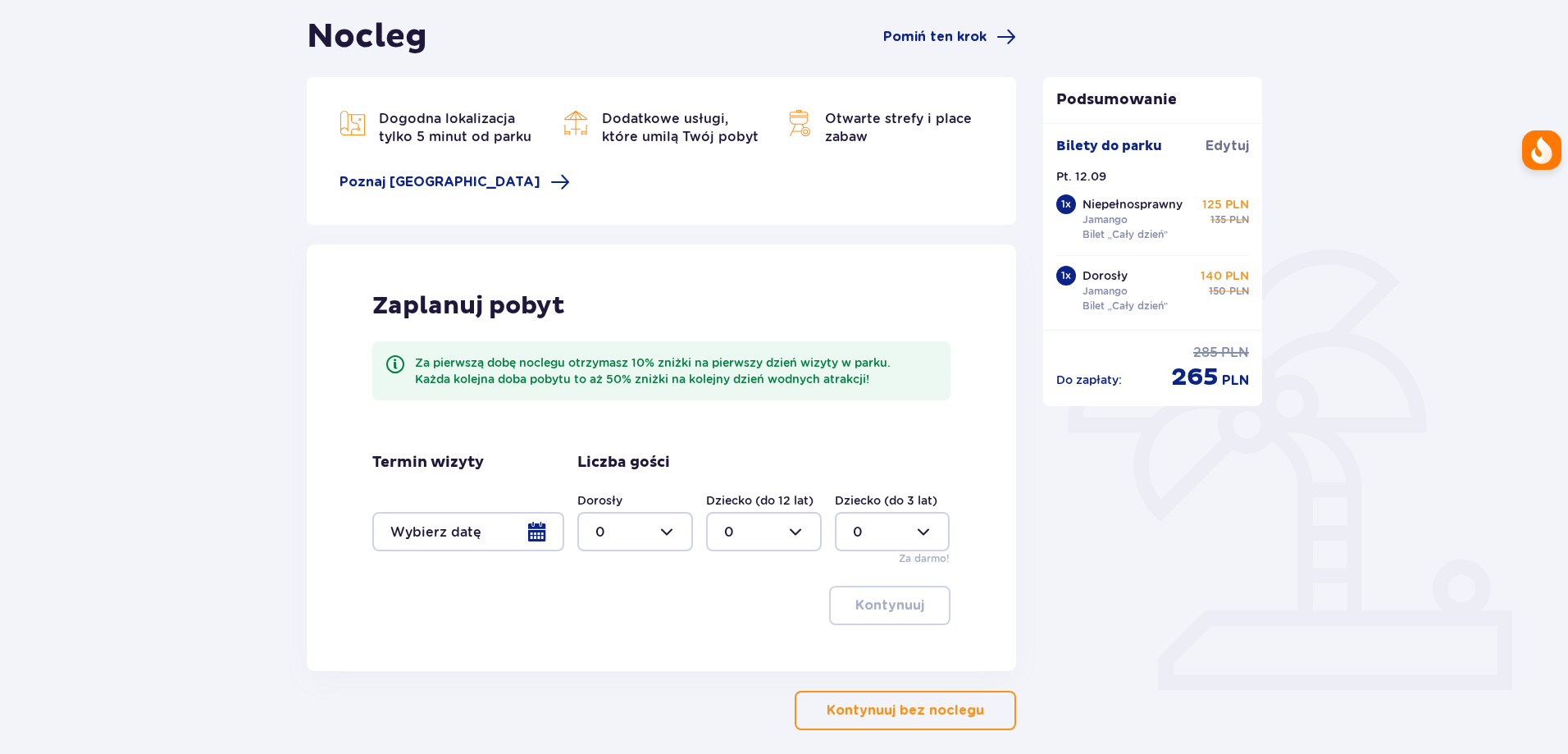
scroll to position [164, 0]
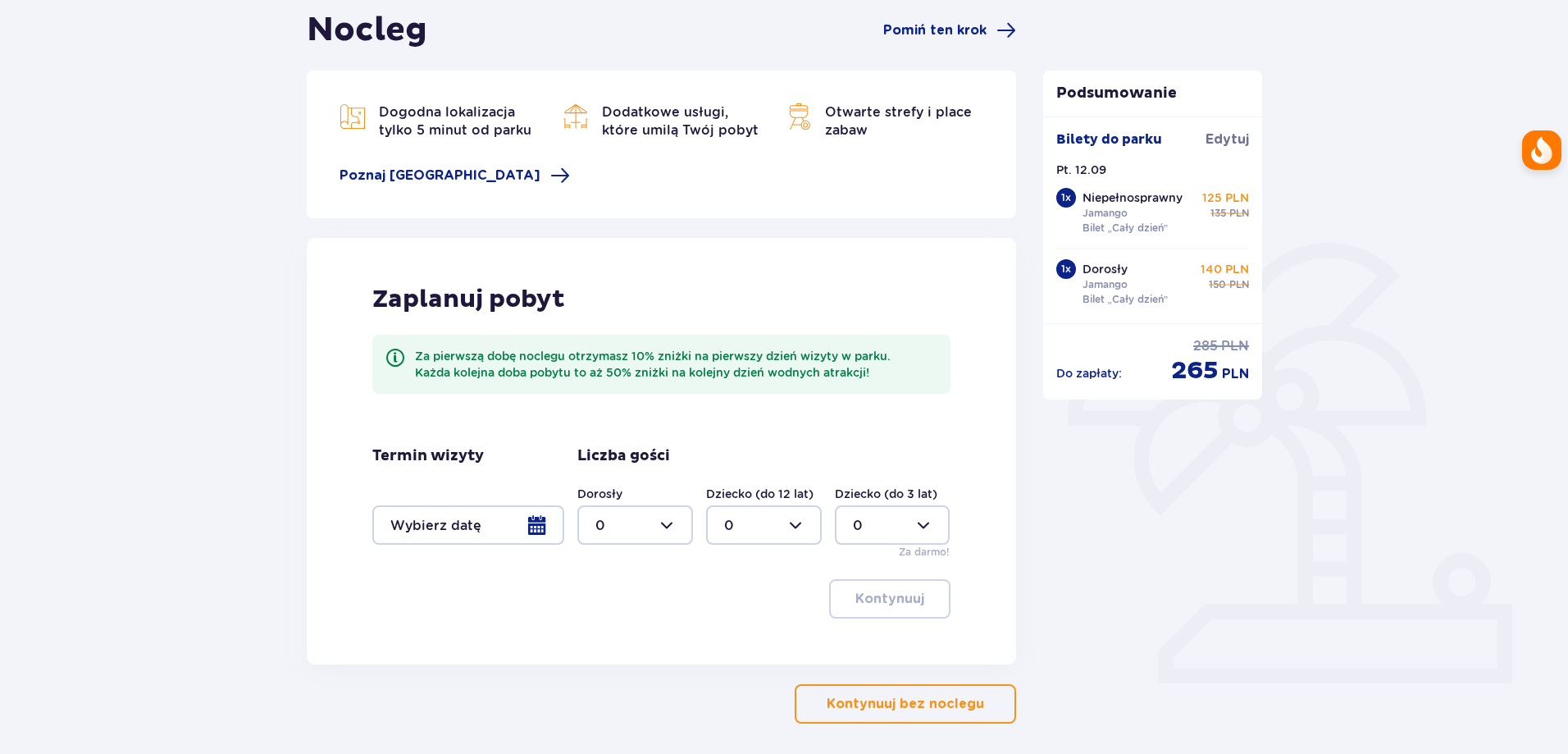
click at [482, 519] on div at bounding box center [468, 525] width 192 height 39
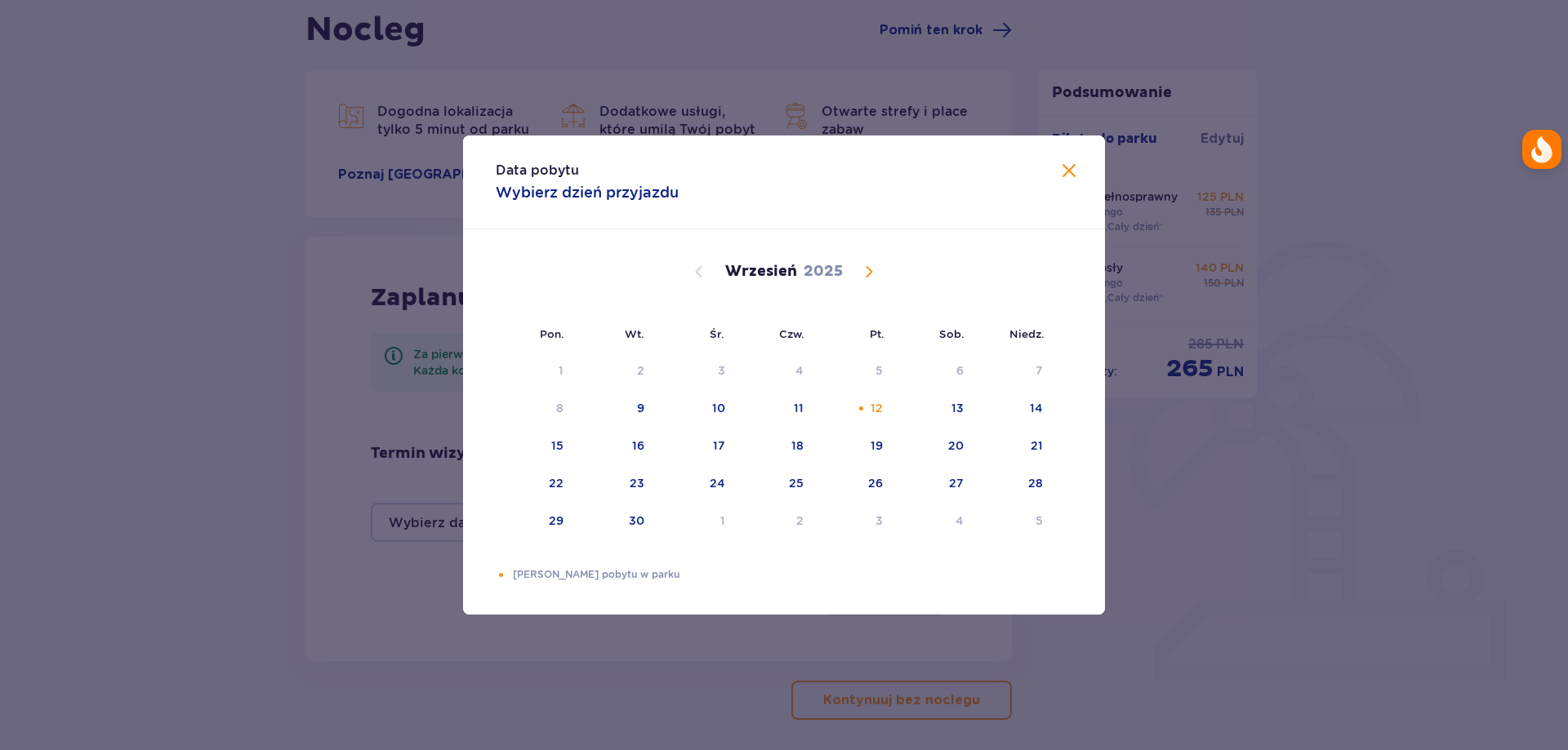
click at [282, 515] on div "Data pobytu Wybierz dzień przyjazdu Pon. Wt. Śr. Czw. Pt. Sob. Niedz. Sierpień …" at bounding box center [784, 375] width 1568 height 750
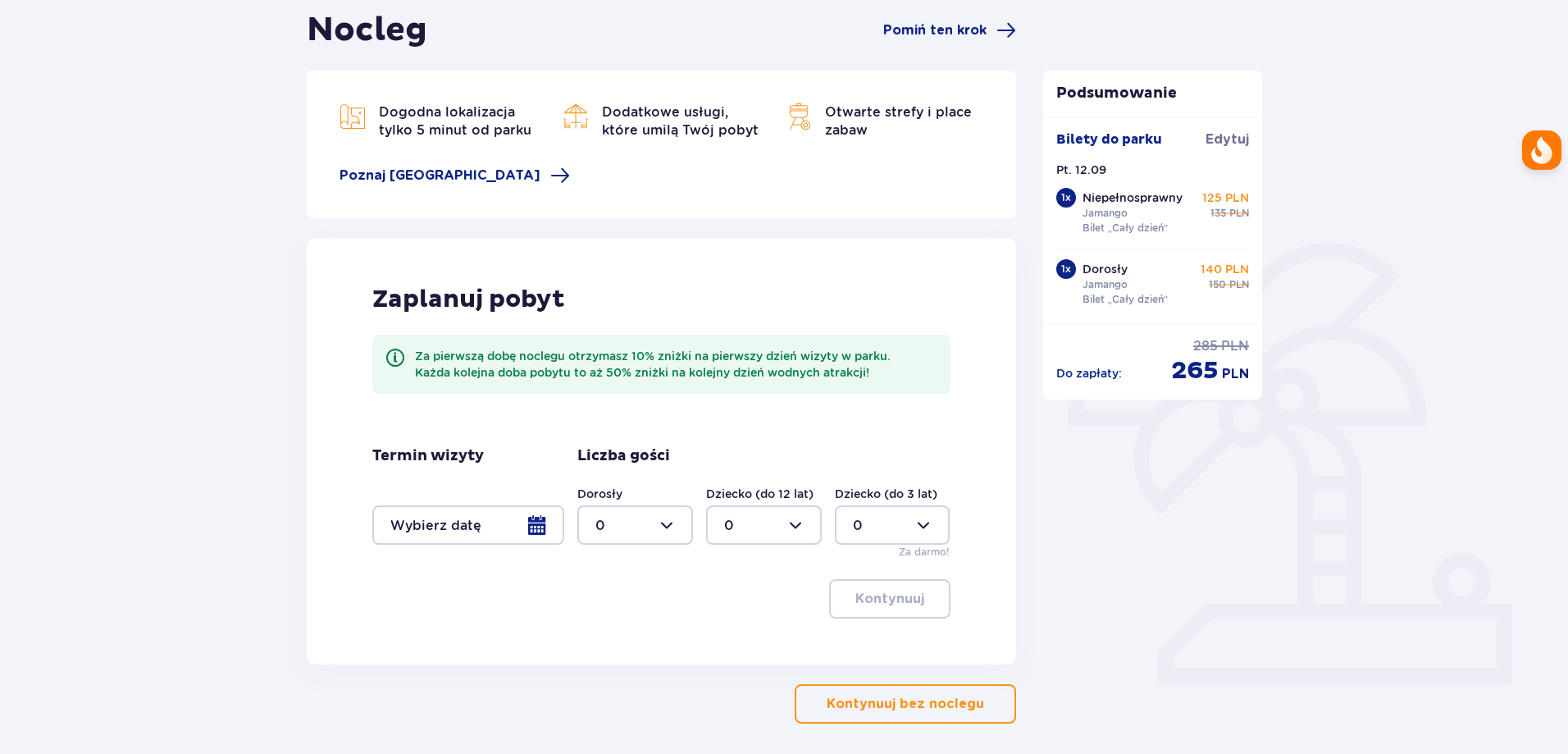
click at [859, 709] on p "Kontynuuj bez noclegu" at bounding box center [905, 704] width 157 height 18
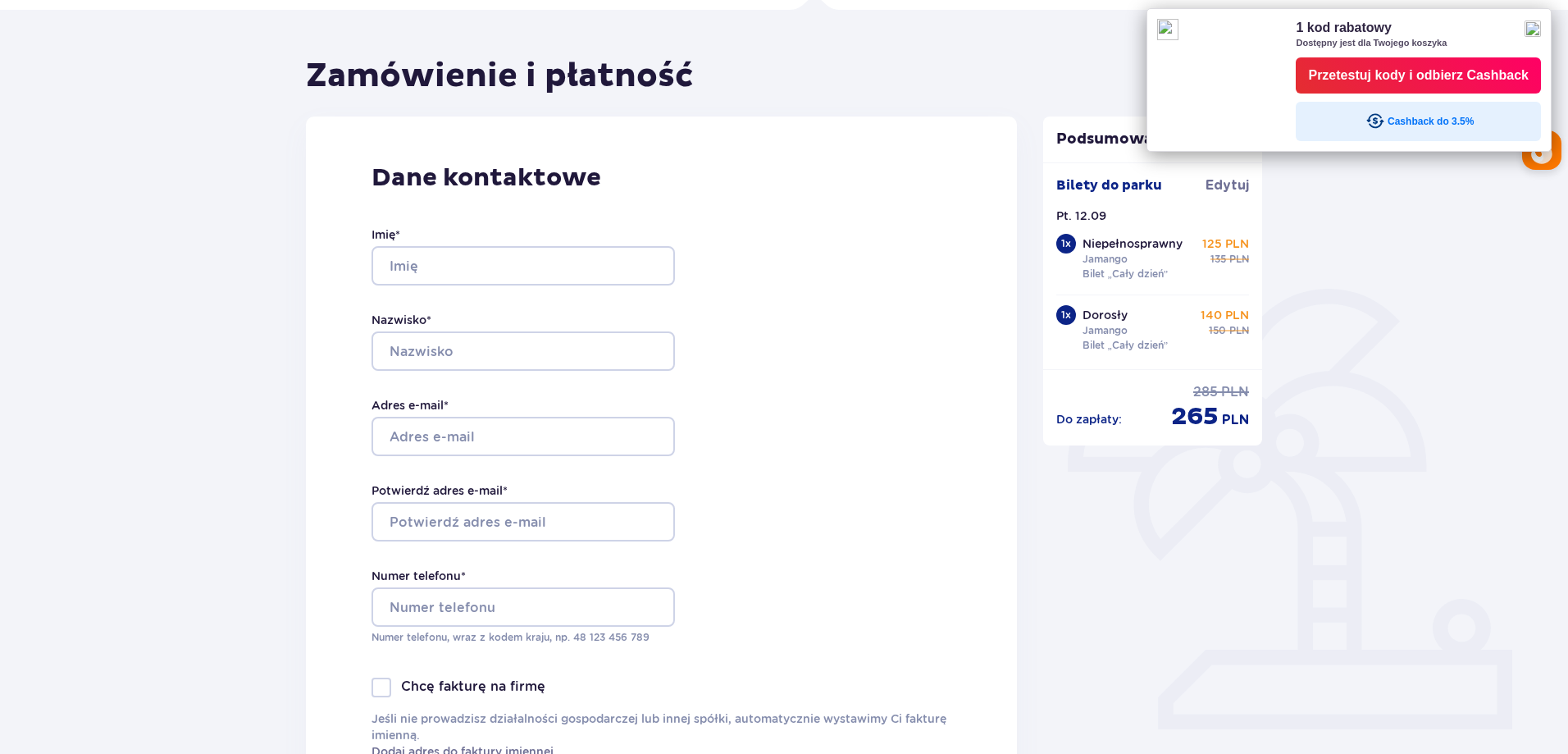
scroll to position [48, 0]
